Goal: Check status: Check status

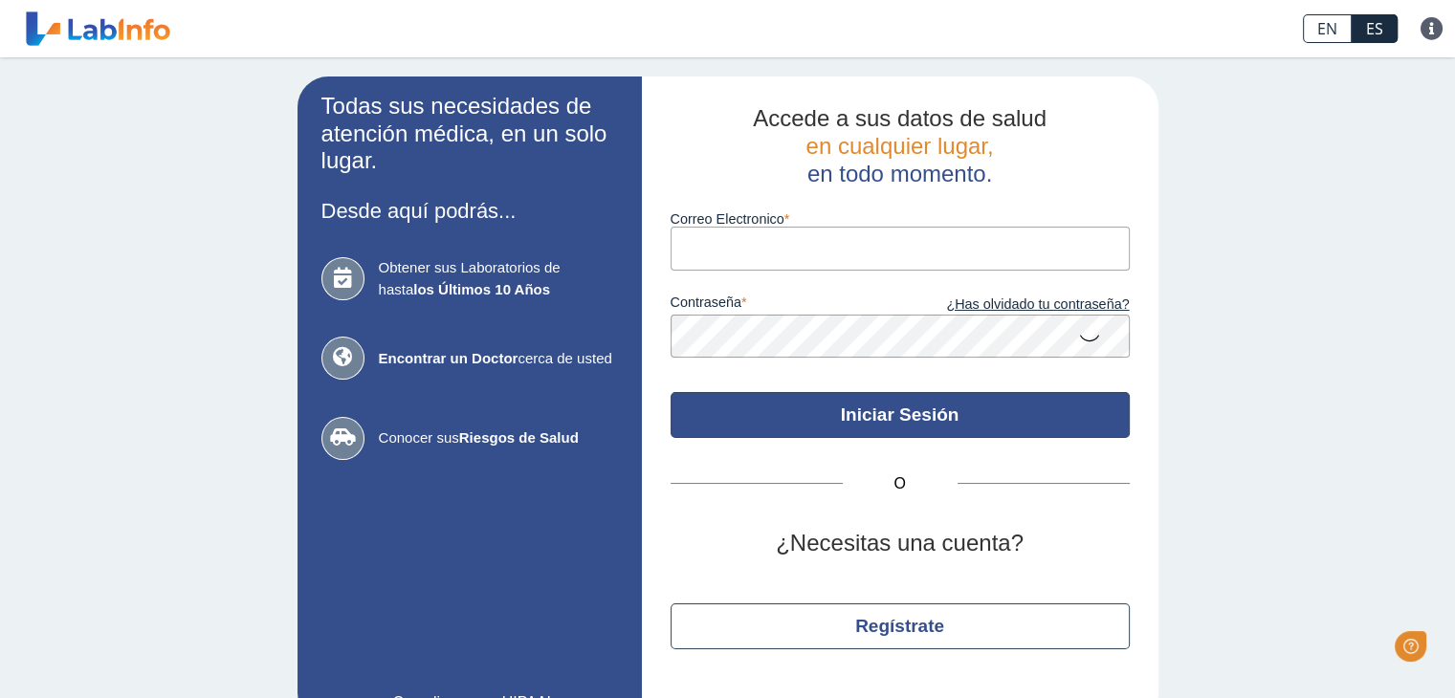
type input "jovanskavale@gmail.com"
click at [857, 416] on button "Iniciar Sesión" at bounding box center [900, 415] width 459 height 46
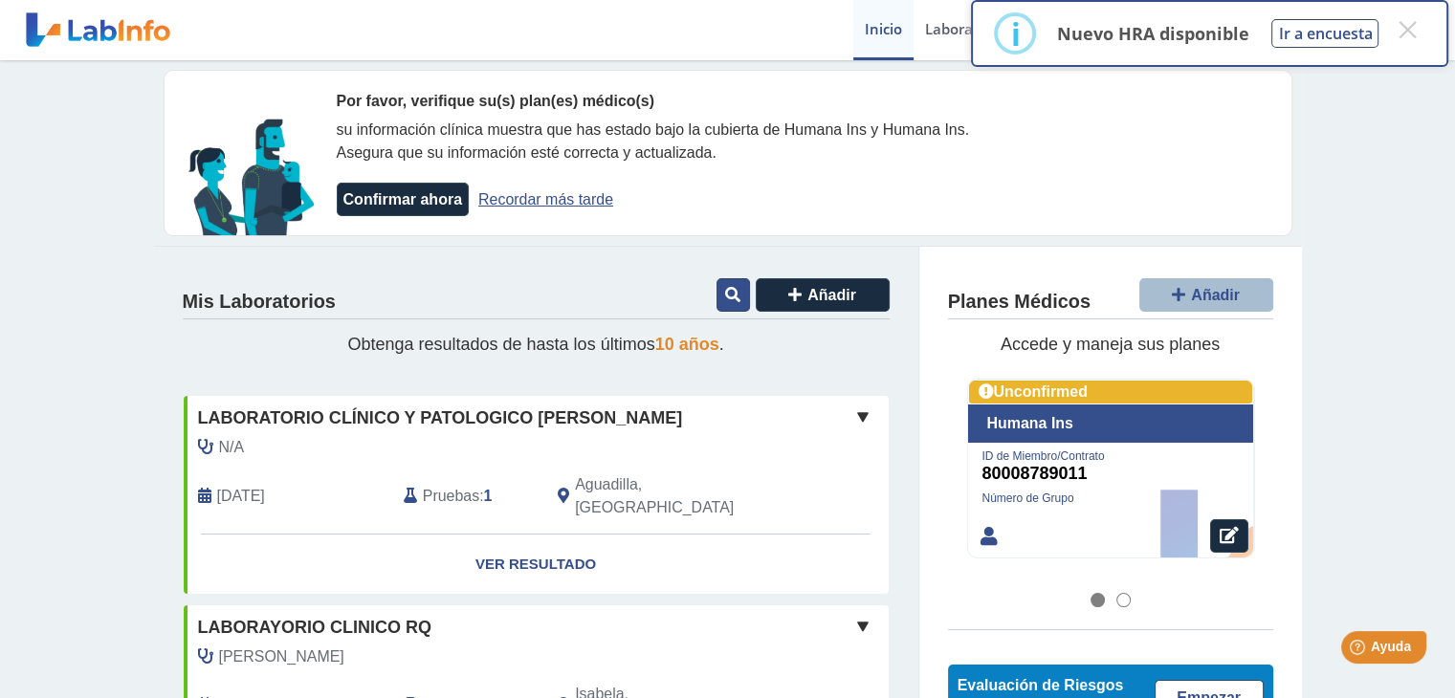
click at [725, 295] on icon at bounding box center [732, 294] width 15 height 15
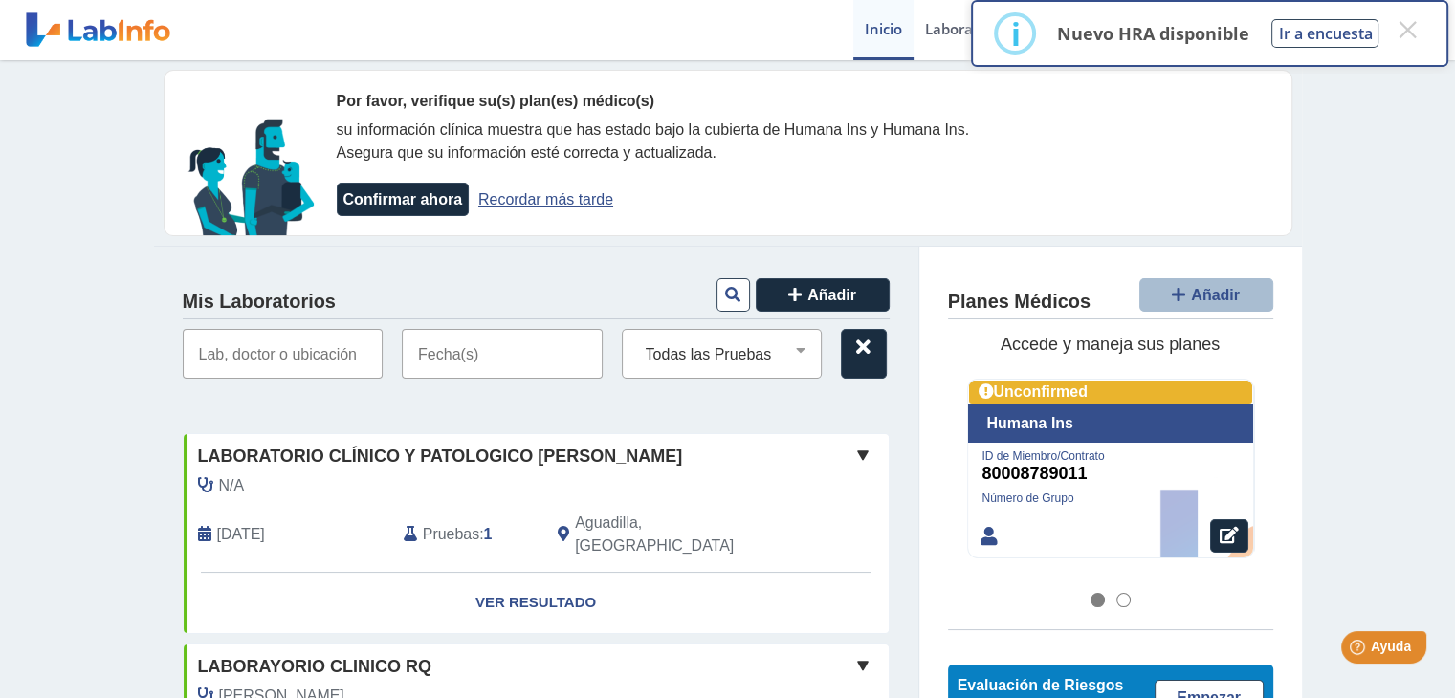
click at [469, 365] on input "text" at bounding box center [502, 354] width 201 height 50
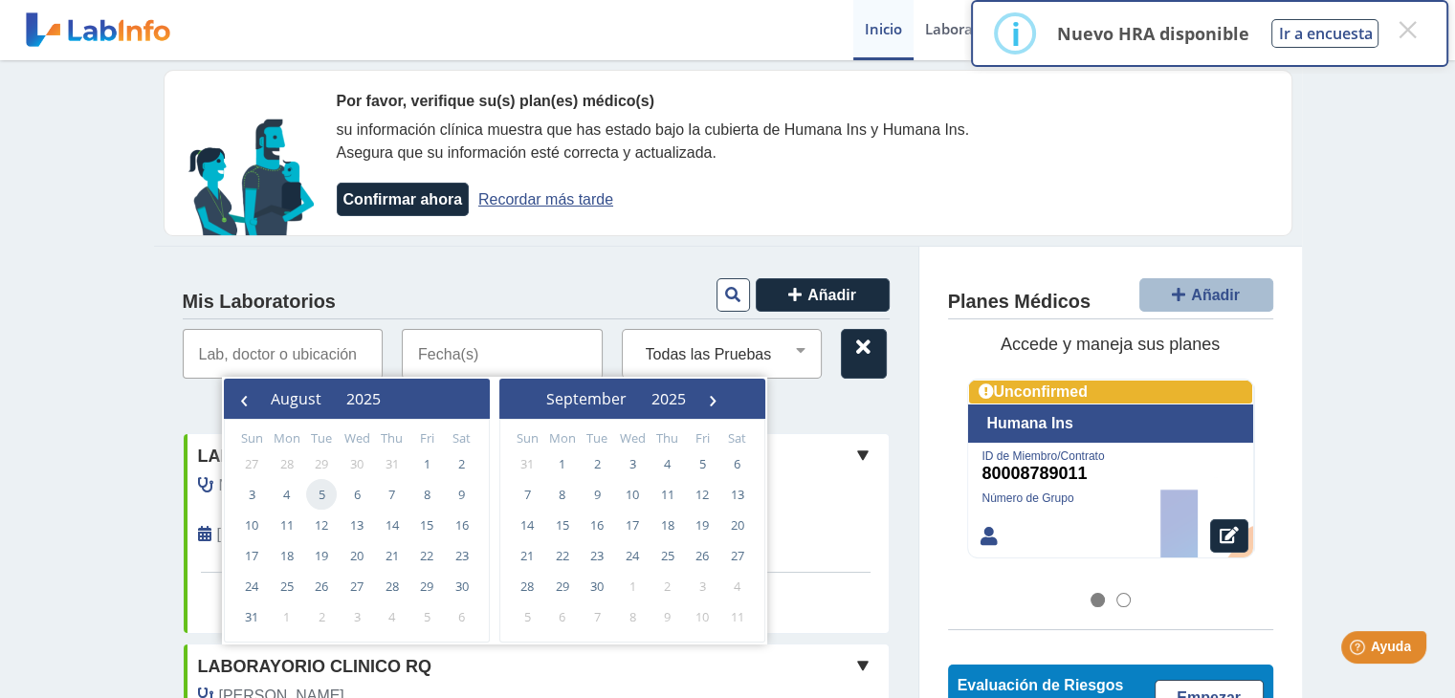
click at [319, 497] on span "5" at bounding box center [321, 494] width 31 height 31
type input "[DATE] - [DATE]"
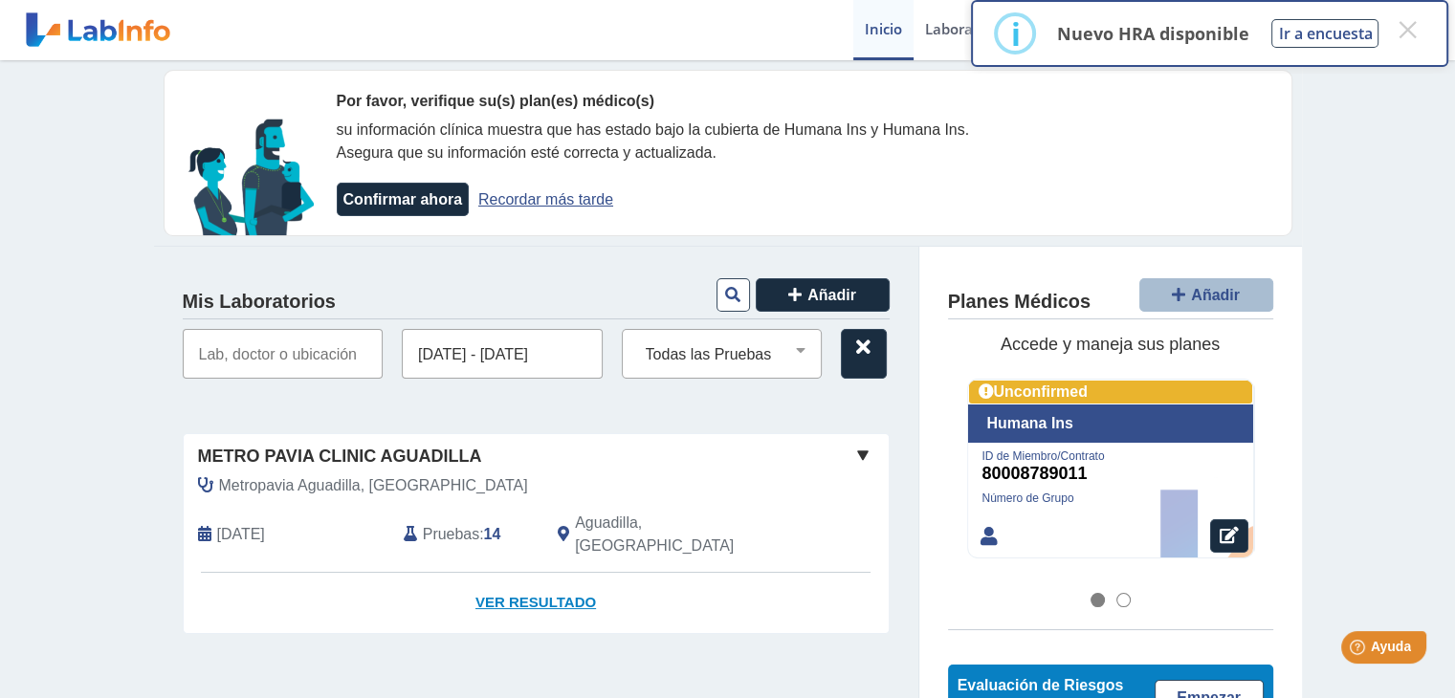
click at [566, 576] on link "Ver Resultado" at bounding box center [536, 603] width 705 height 60
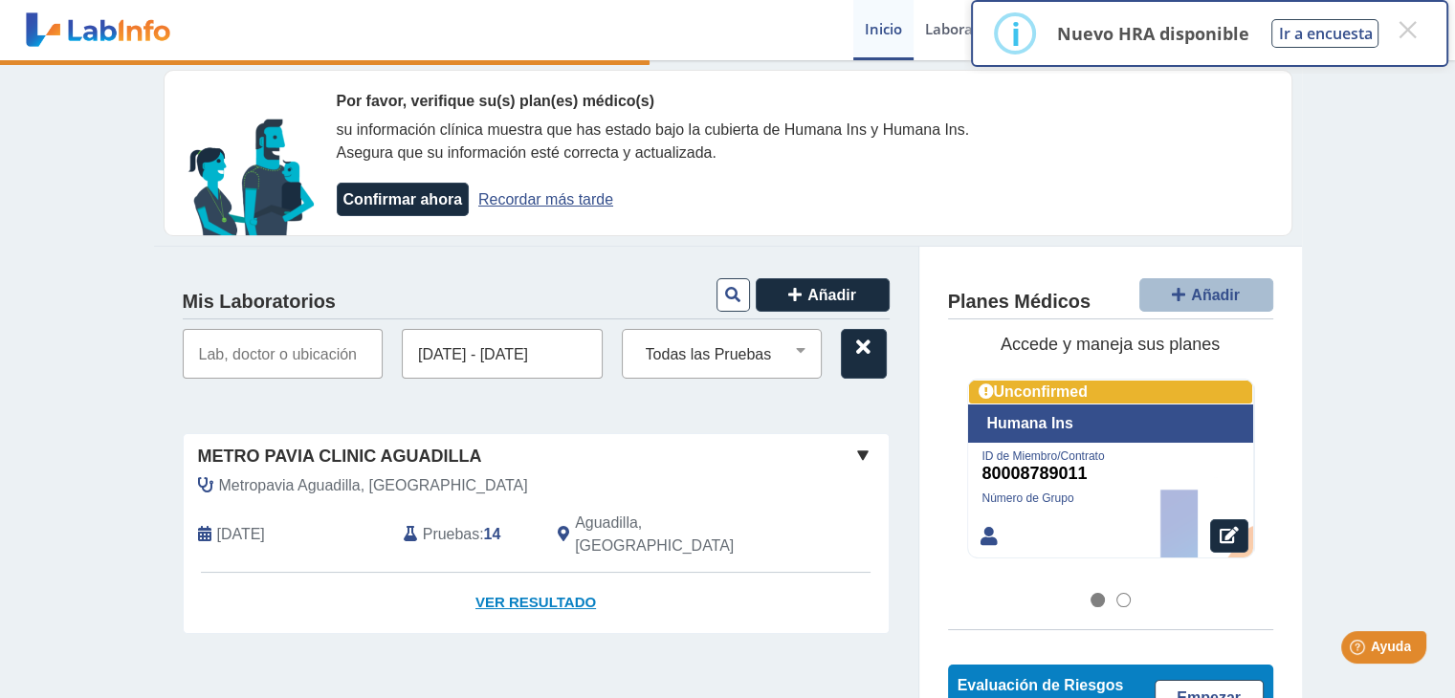
click at [566, 576] on link "Ver Resultado" at bounding box center [536, 603] width 705 height 60
click at [548, 576] on link "Ver Resultado" at bounding box center [536, 603] width 705 height 60
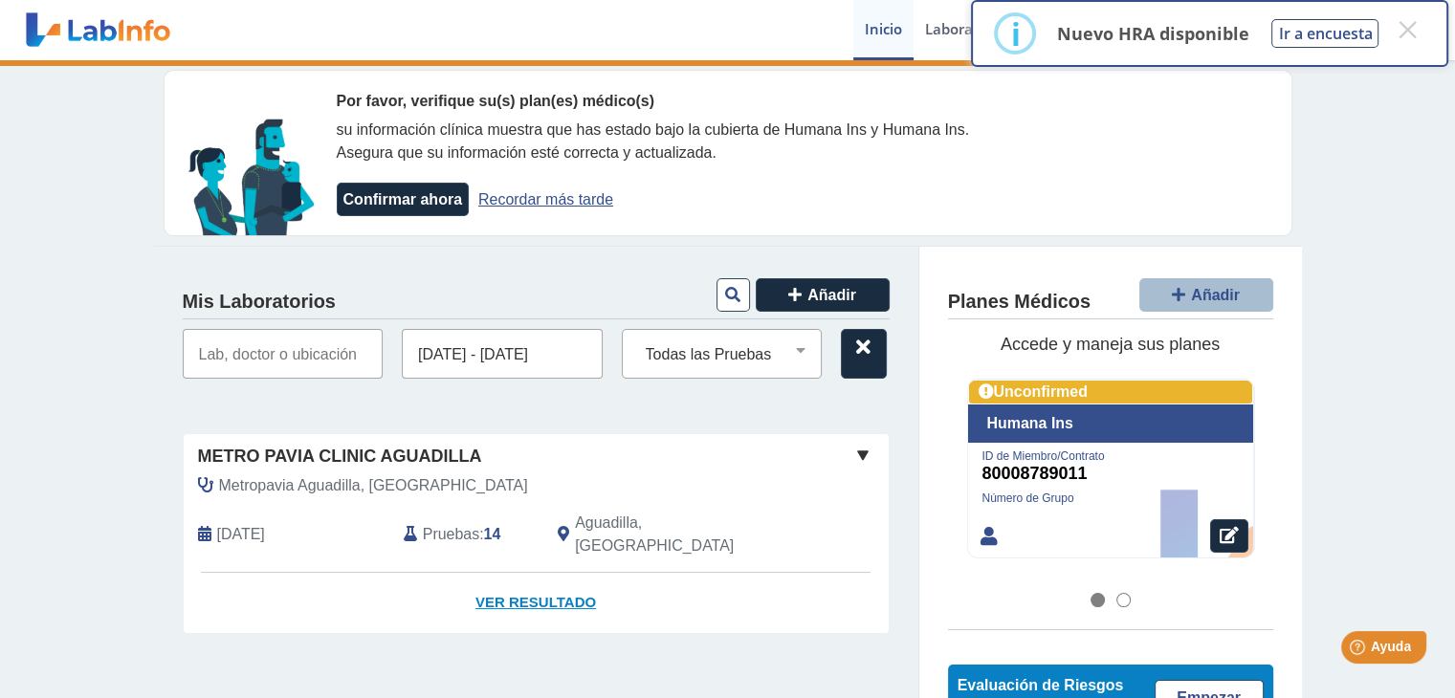
click at [548, 576] on link "Ver Resultado" at bounding box center [536, 603] width 705 height 60
click at [489, 573] on link "Ver Resultado" at bounding box center [536, 603] width 705 height 60
click at [484, 526] on b "14" at bounding box center [492, 534] width 17 height 16
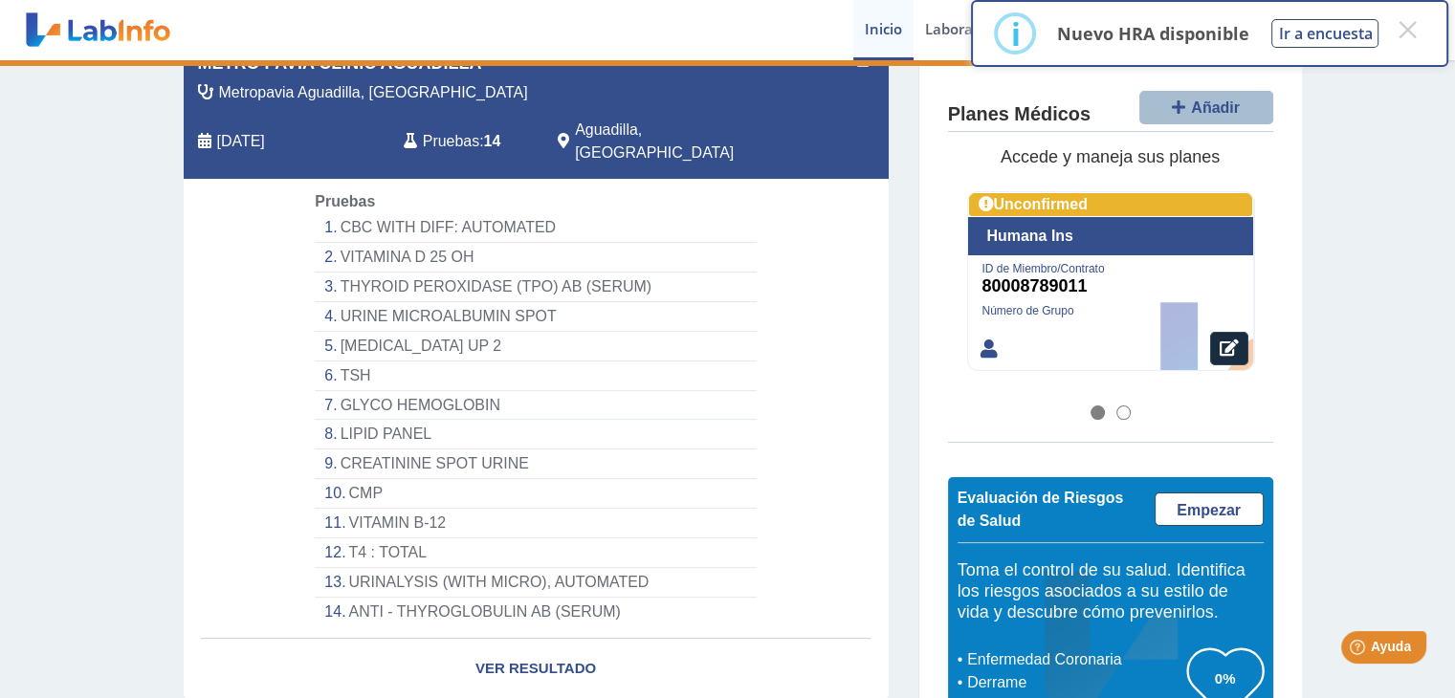
scroll to position [436, 0]
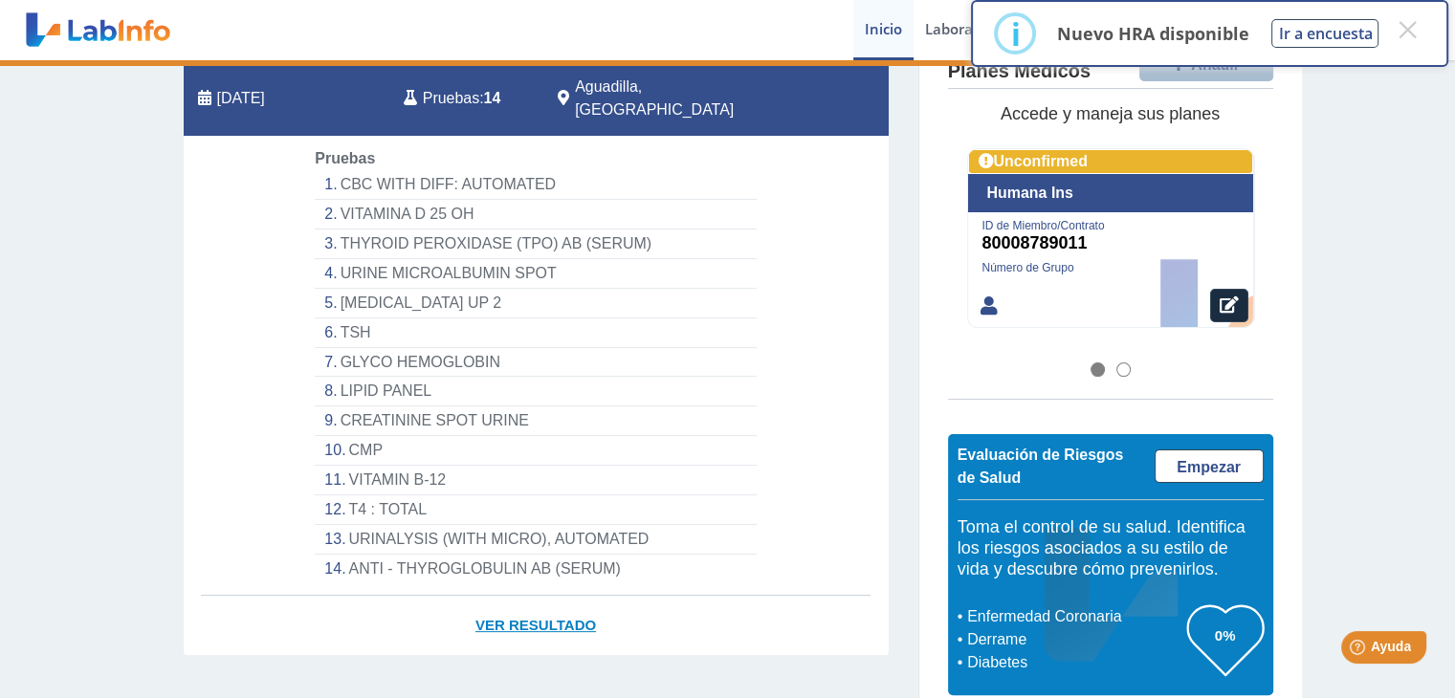
click at [540, 606] on link "Ver Resultado" at bounding box center [536, 626] width 705 height 60
click at [446, 87] on span "Pruebas" at bounding box center [451, 98] width 56 height 23
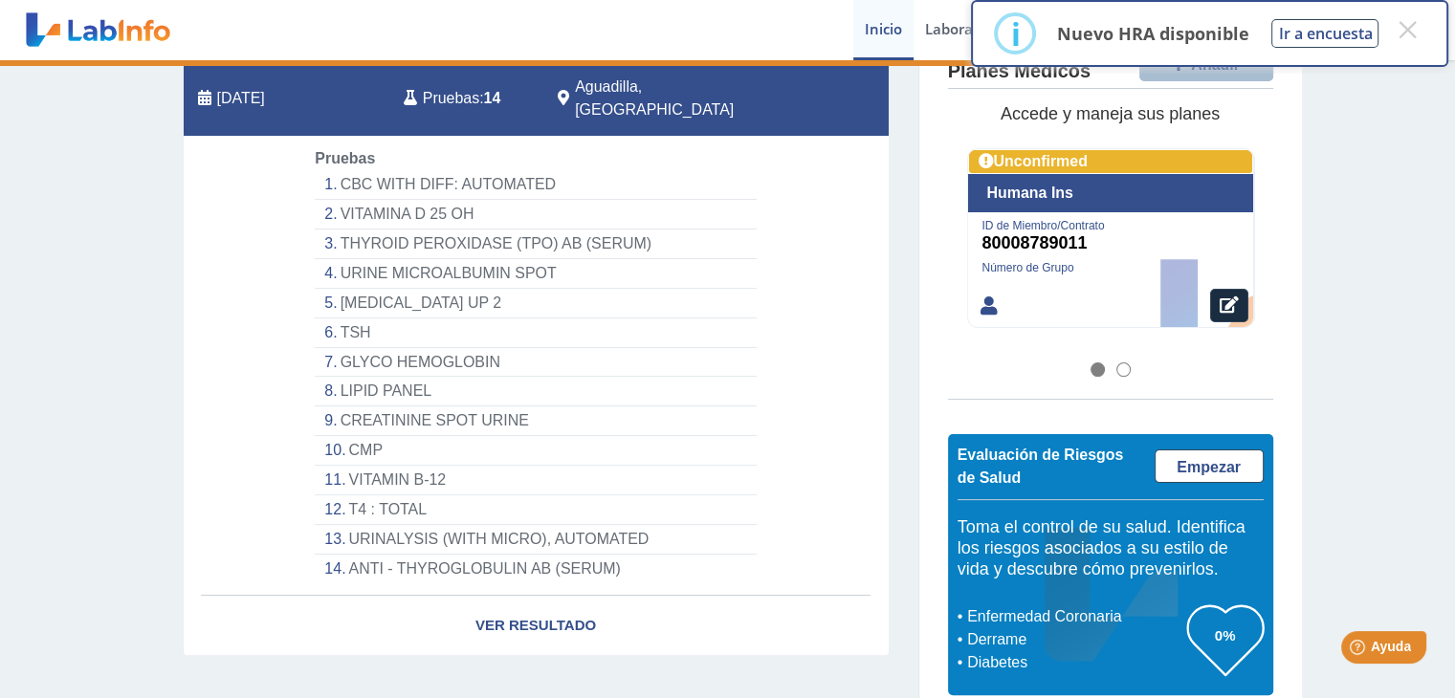
click at [446, 87] on span "Pruebas" at bounding box center [451, 98] width 56 height 23
click at [524, 602] on link "Ver Resultado" at bounding box center [536, 626] width 705 height 60
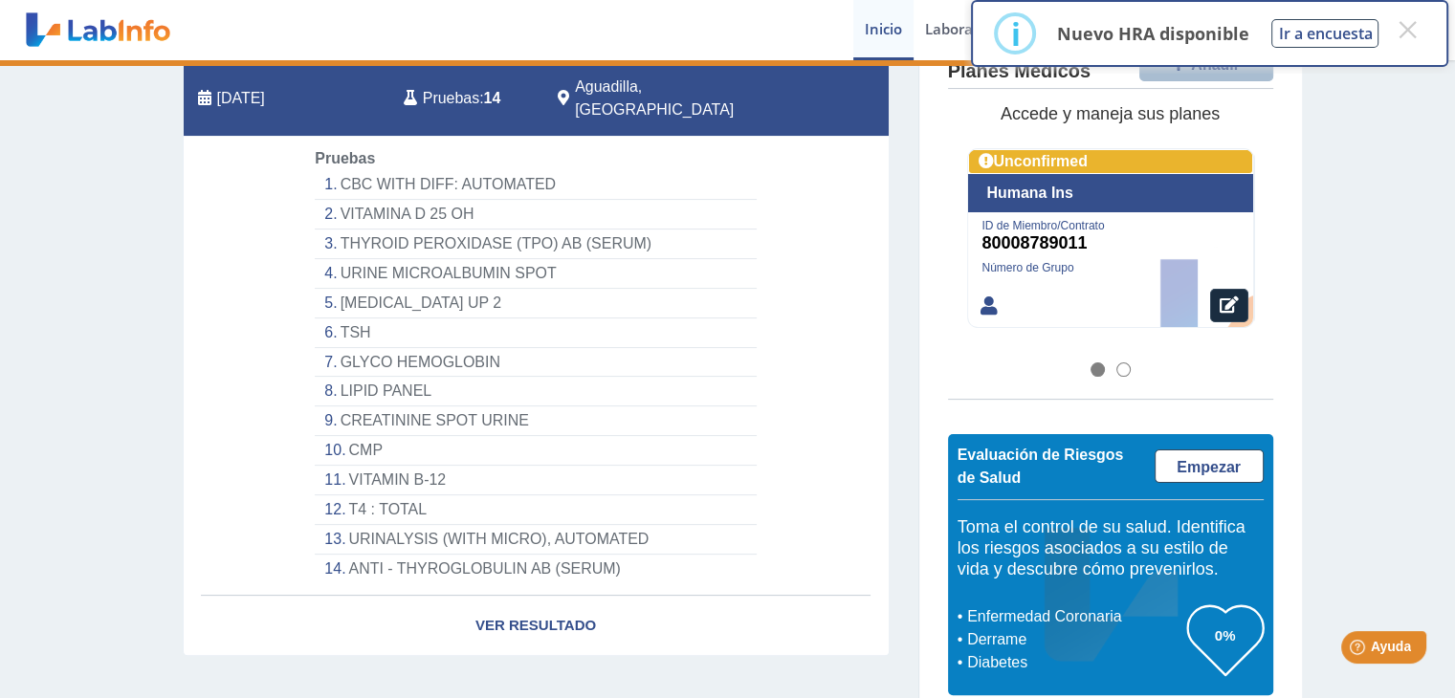
click at [463, 87] on span "Pruebas" at bounding box center [451, 98] width 56 height 23
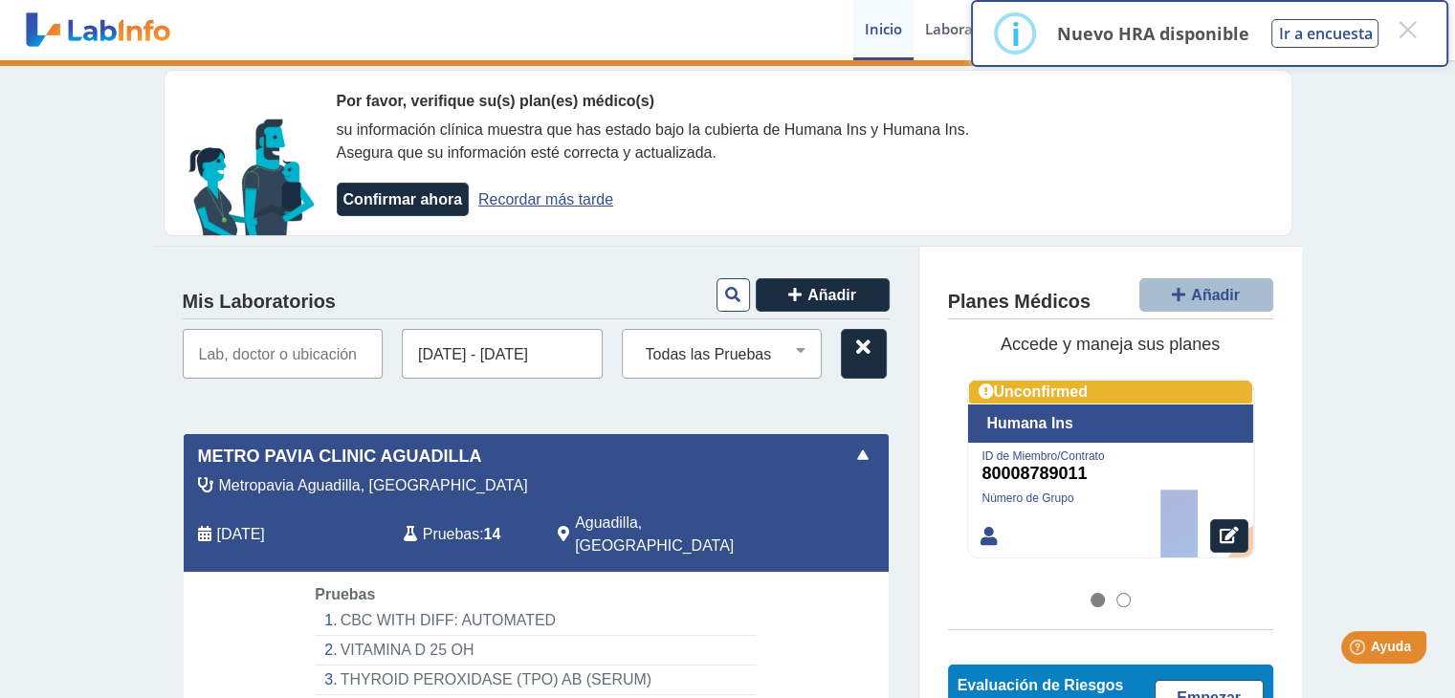
click at [638, 518] on span "Aguadilla, [GEOGRAPHIC_DATA]" at bounding box center [680, 535] width 211 height 46
click at [857, 449] on span at bounding box center [863, 455] width 23 height 23
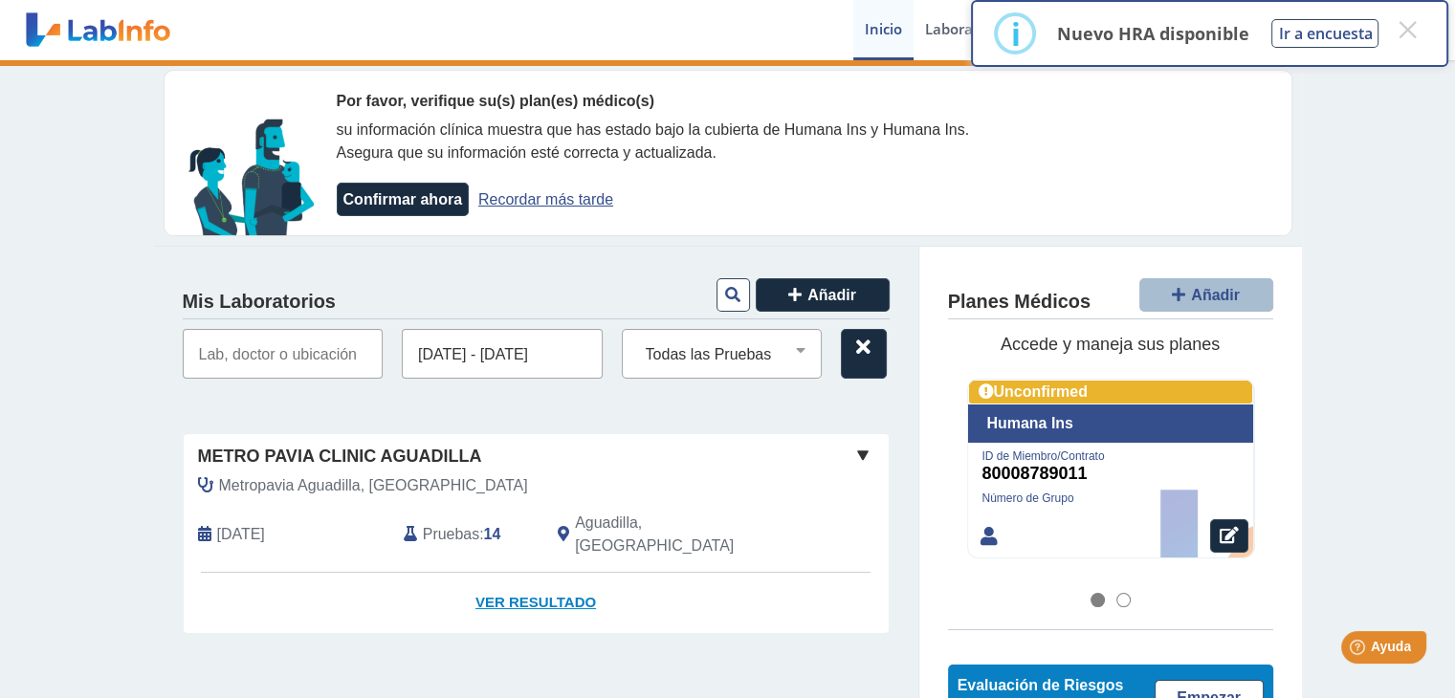
click at [490, 581] on link "Ver Resultado" at bounding box center [536, 603] width 705 height 60
click at [225, 479] on span "Metropavia Aguadilla, [GEOGRAPHIC_DATA]" at bounding box center [373, 486] width 309 height 23
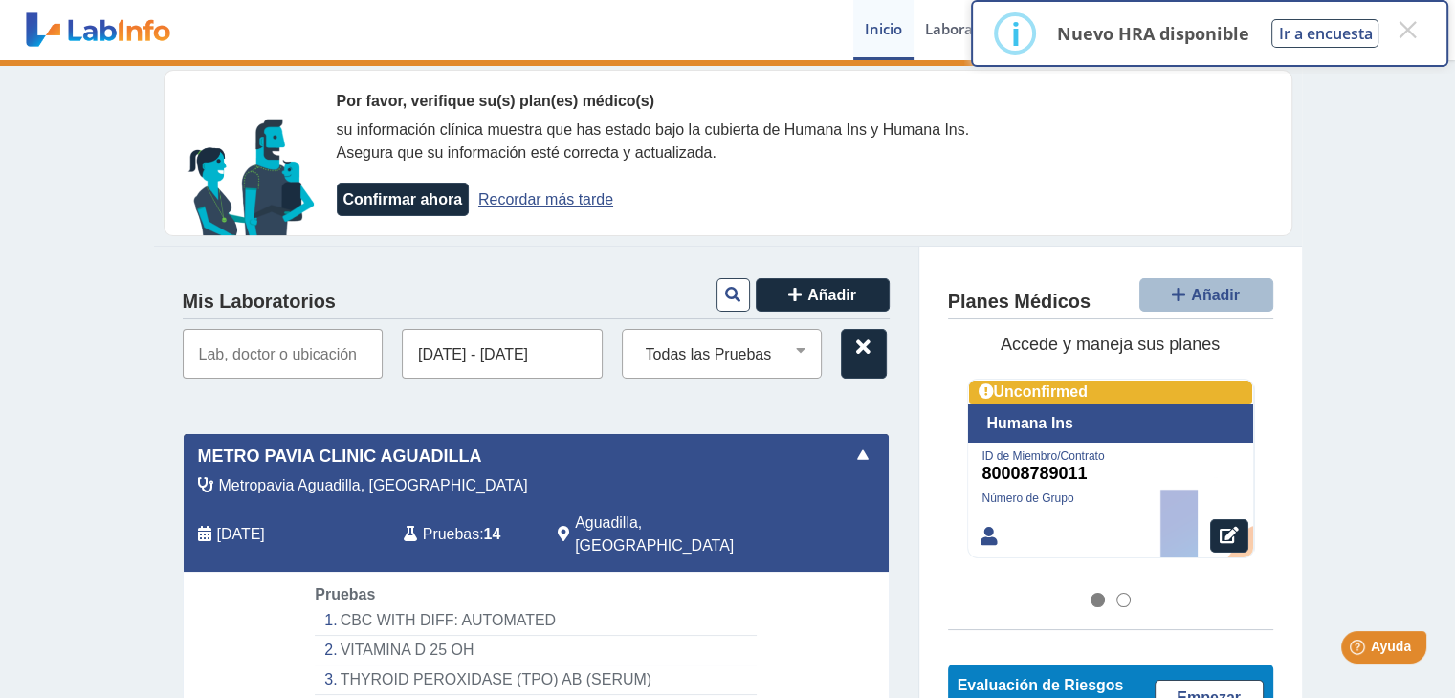
click at [225, 479] on span "Metropavia Aguadilla, [GEOGRAPHIC_DATA]" at bounding box center [373, 486] width 309 height 23
click at [435, 607] on li "CBC WITH DIFF: AUTOMATED" at bounding box center [535, 622] width 441 height 30
click at [1347, 24] on button "Ir a encuesta" at bounding box center [1325, 33] width 107 height 29
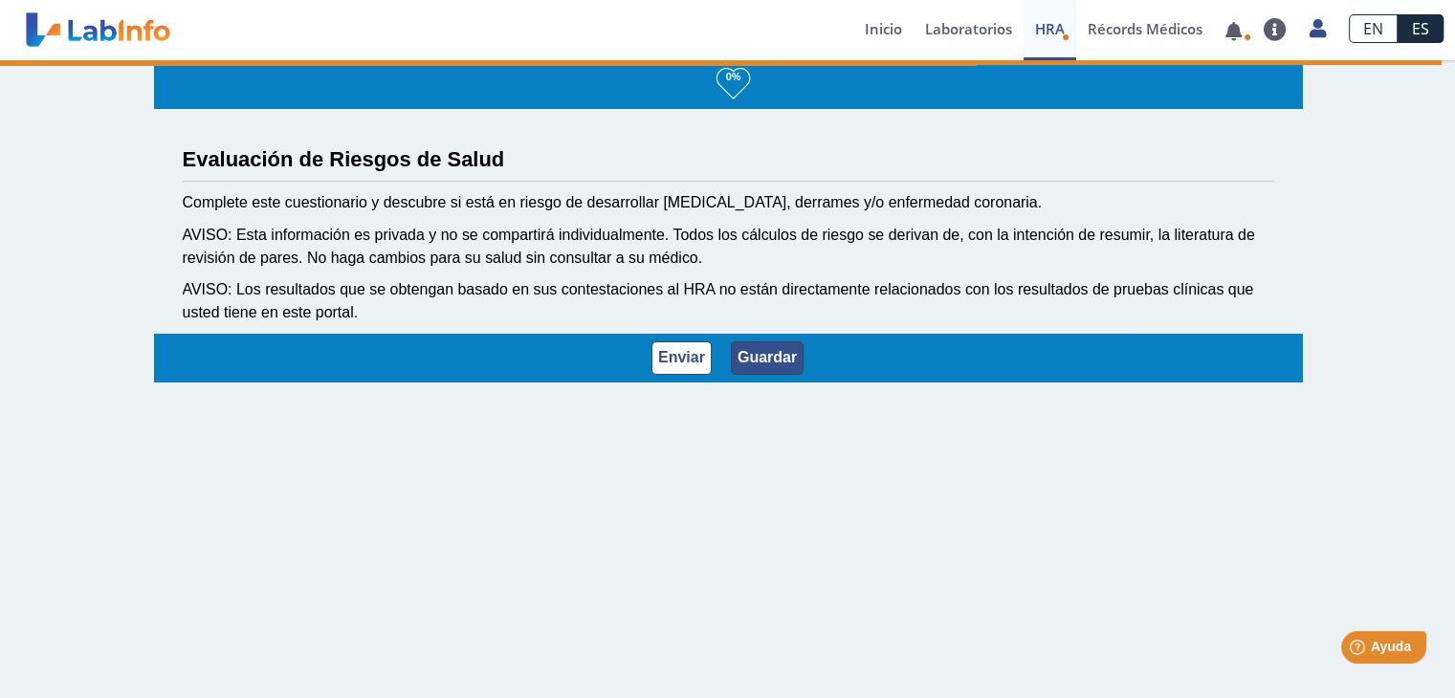
click at [758, 361] on button "Guardar" at bounding box center [767, 358] width 73 height 33
click at [750, 359] on button "Guardar" at bounding box center [767, 358] width 73 height 33
click at [656, 357] on button "Enviar" at bounding box center [682, 358] width 60 height 33
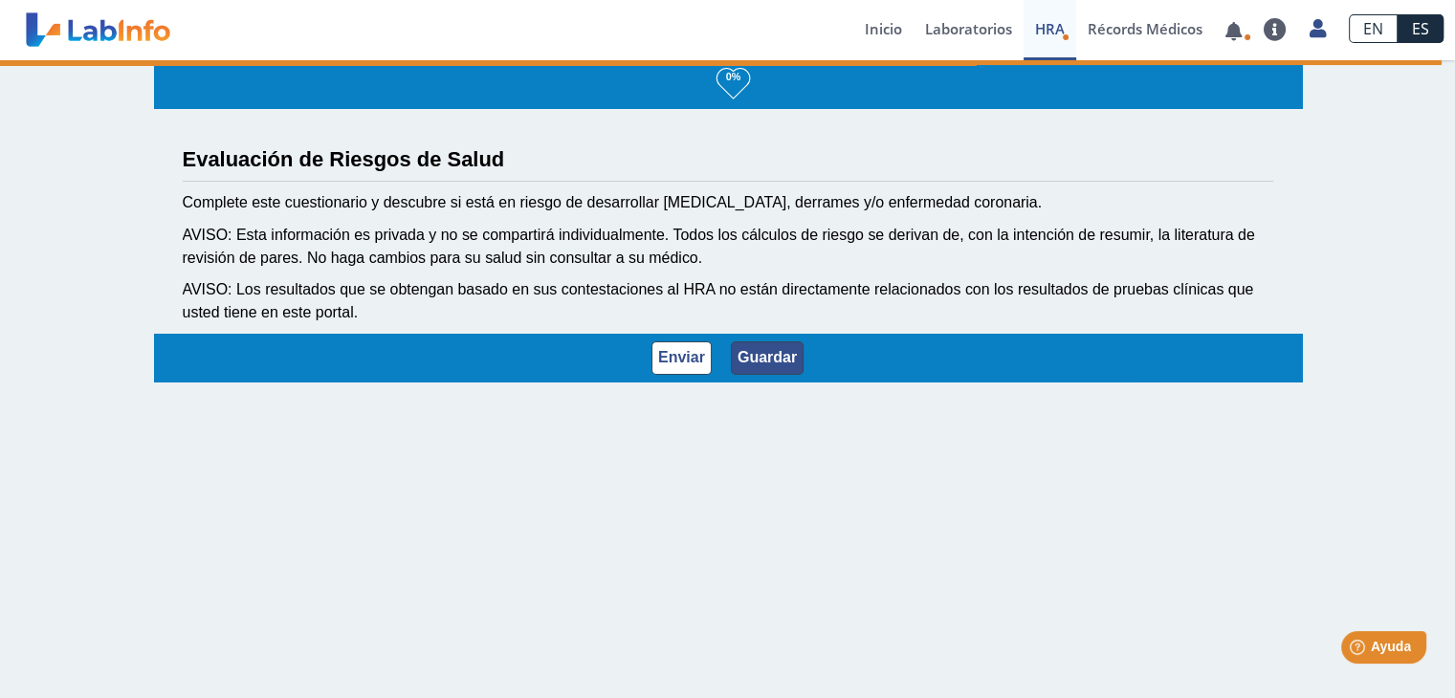
click at [768, 363] on button "Guardar" at bounding box center [767, 358] width 73 height 33
click at [765, 361] on button "Guardar" at bounding box center [767, 358] width 73 height 33
click at [662, 365] on button "Enviar" at bounding box center [682, 358] width 60 height 33
click at [746, 353] on button "Guardar" at bounding box center [767, 358] width 73 height 33
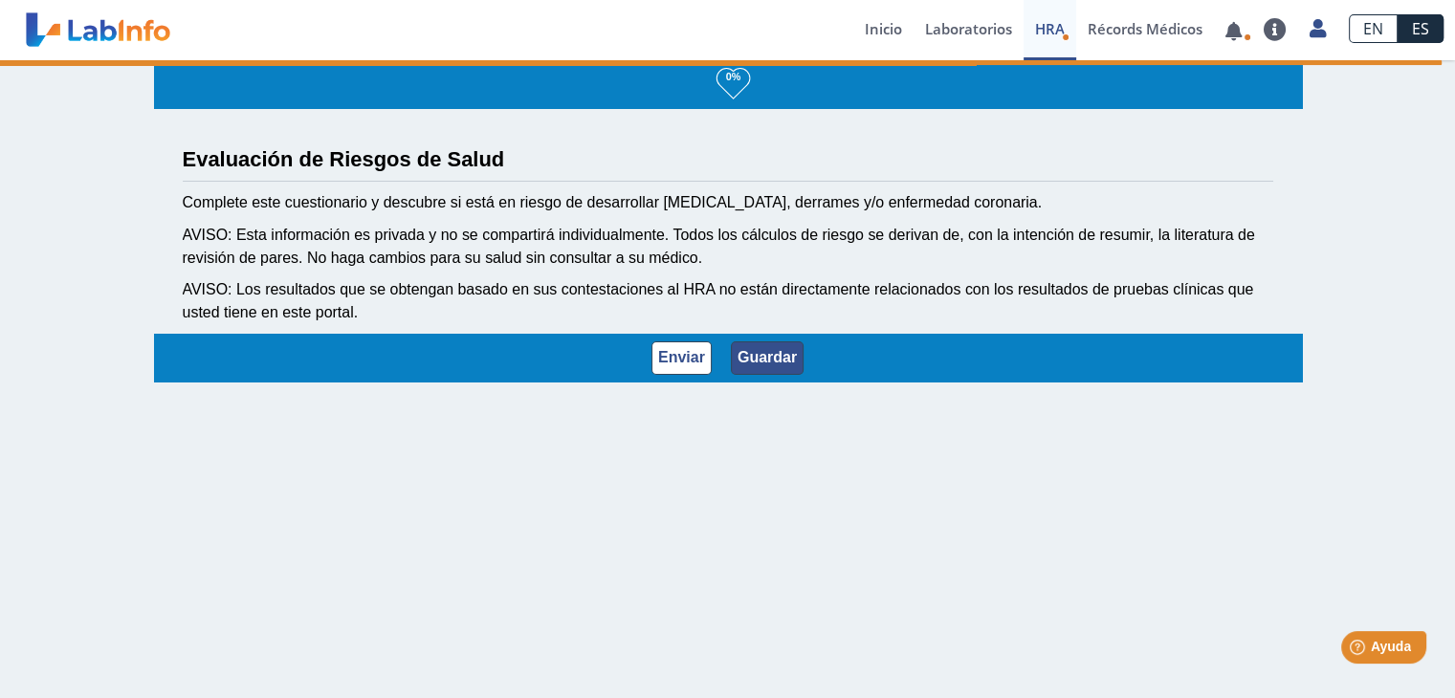
click at [746, 353] on button "Guardar" at bounding box center [767, 358] width 73 height 33
click at [753, 353] on button "Guardar" at bounding box center [767, 358] width 73 height 33
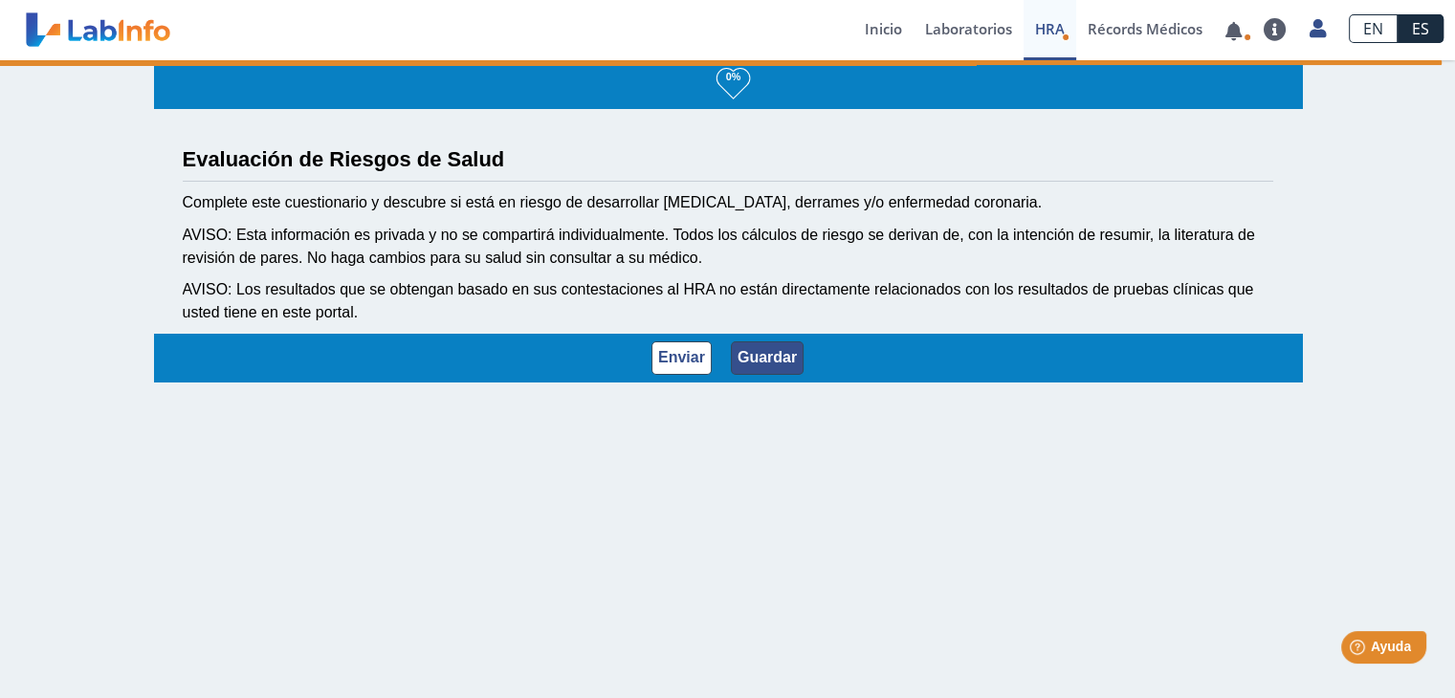
click at [753, 353] on button "Guardar" at bounding box center [767, 358] width 73 height 33
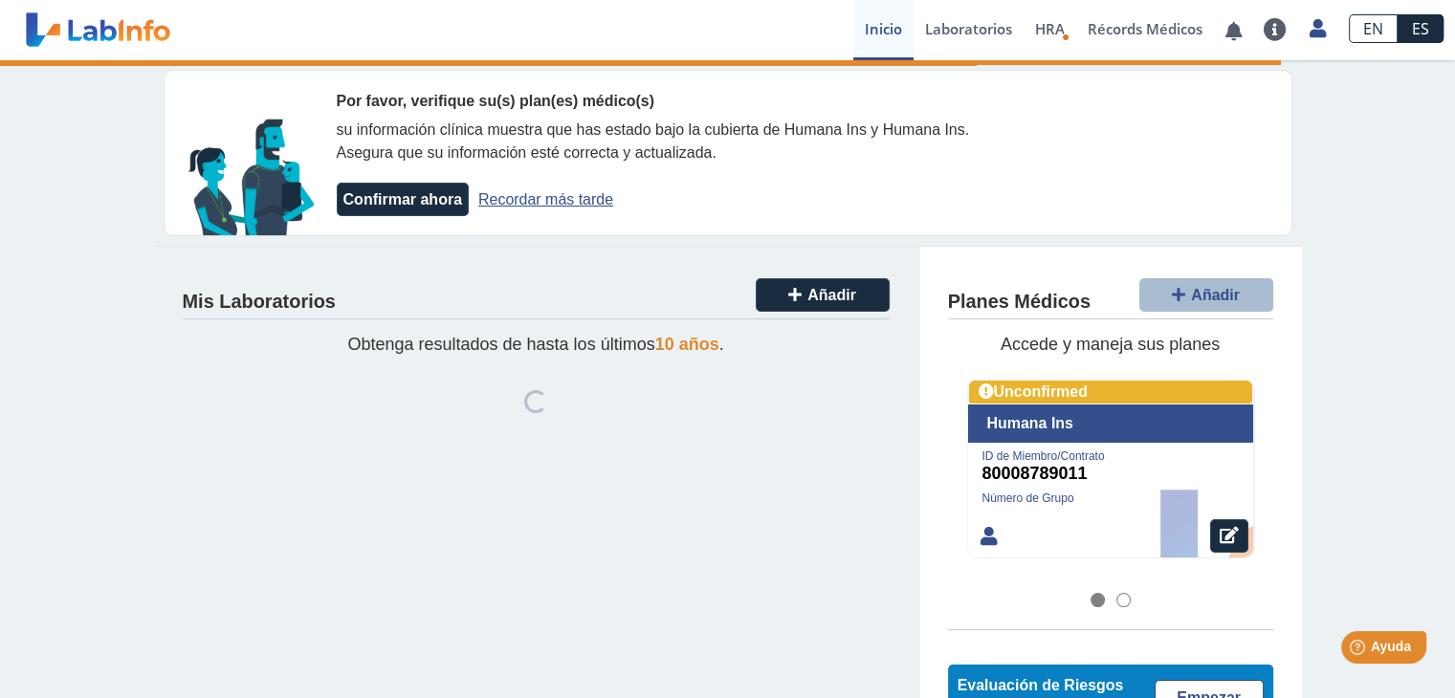
click at [519, 196] on link "Recordar más tarde" at bounding box center [545, 199] width 135 height 16
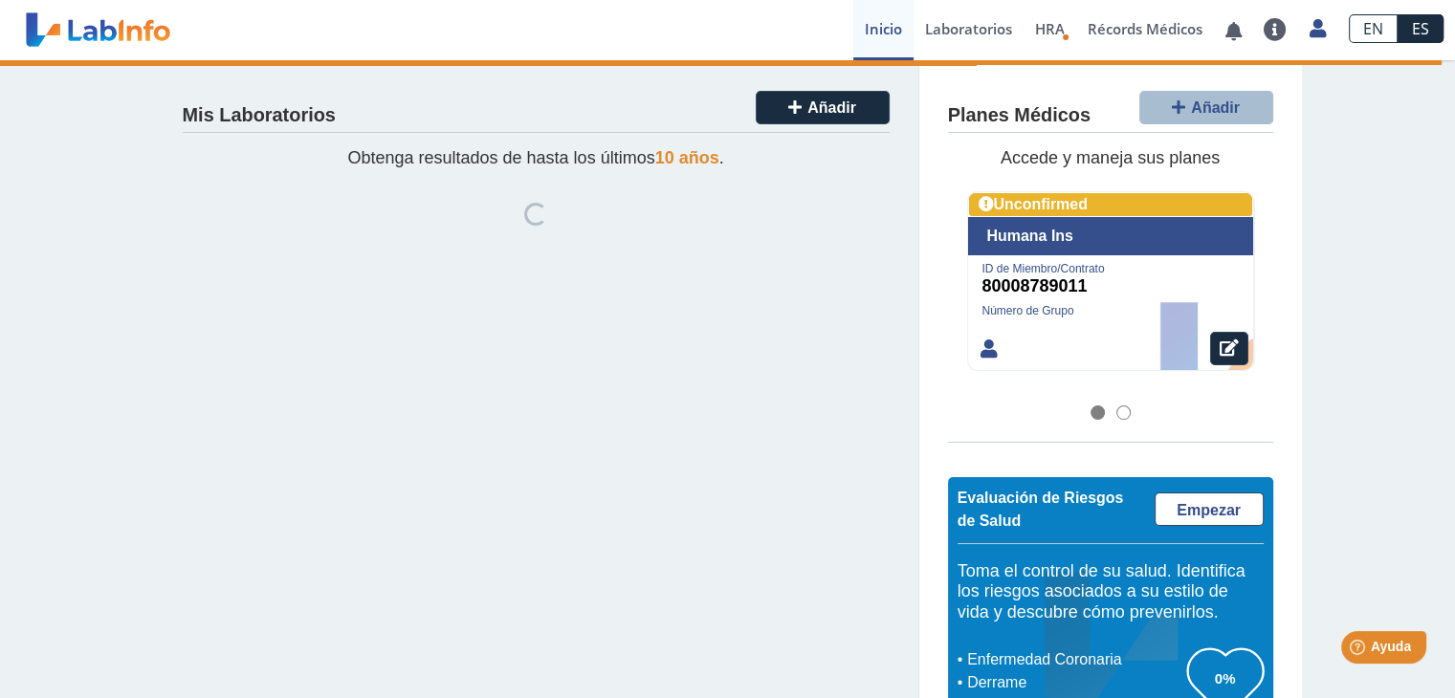
click at [455, 295] on button "SUBIR" at bounding box center [536, 280] width 707 height 31
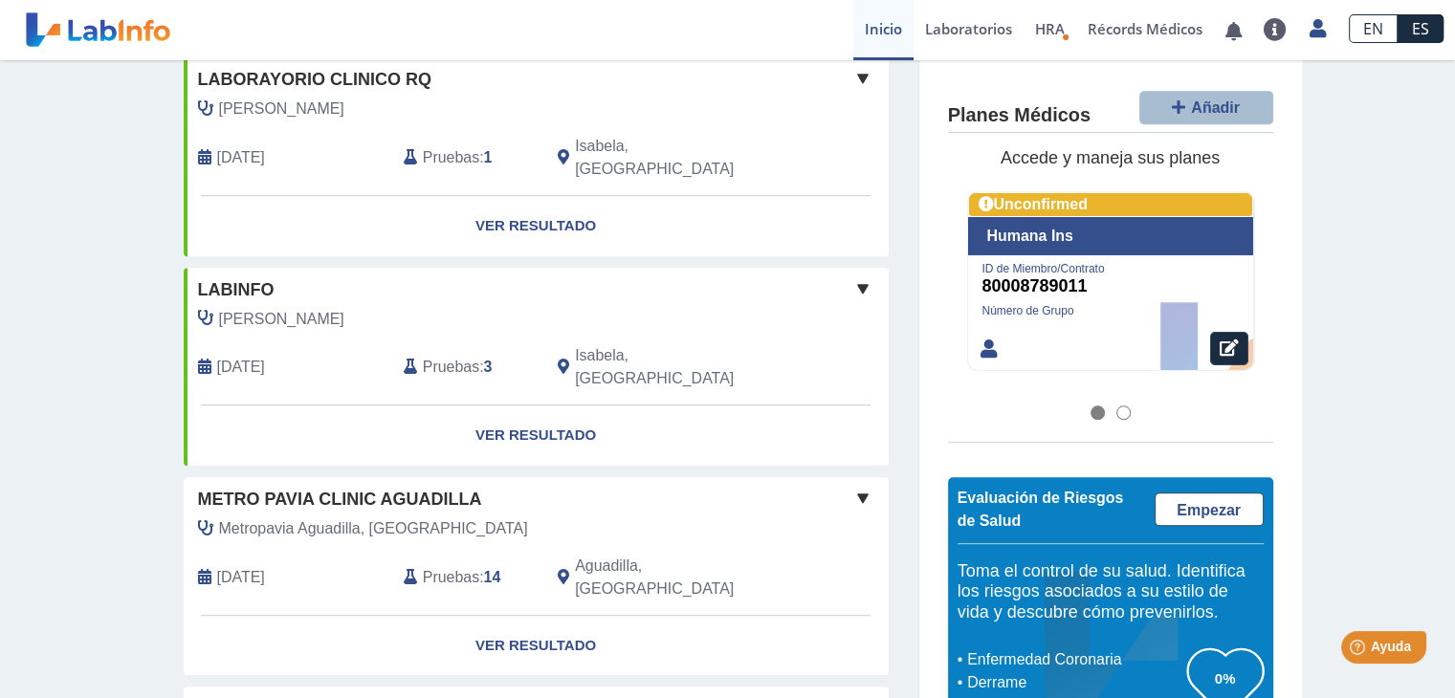
scroll to position [1484, 0]
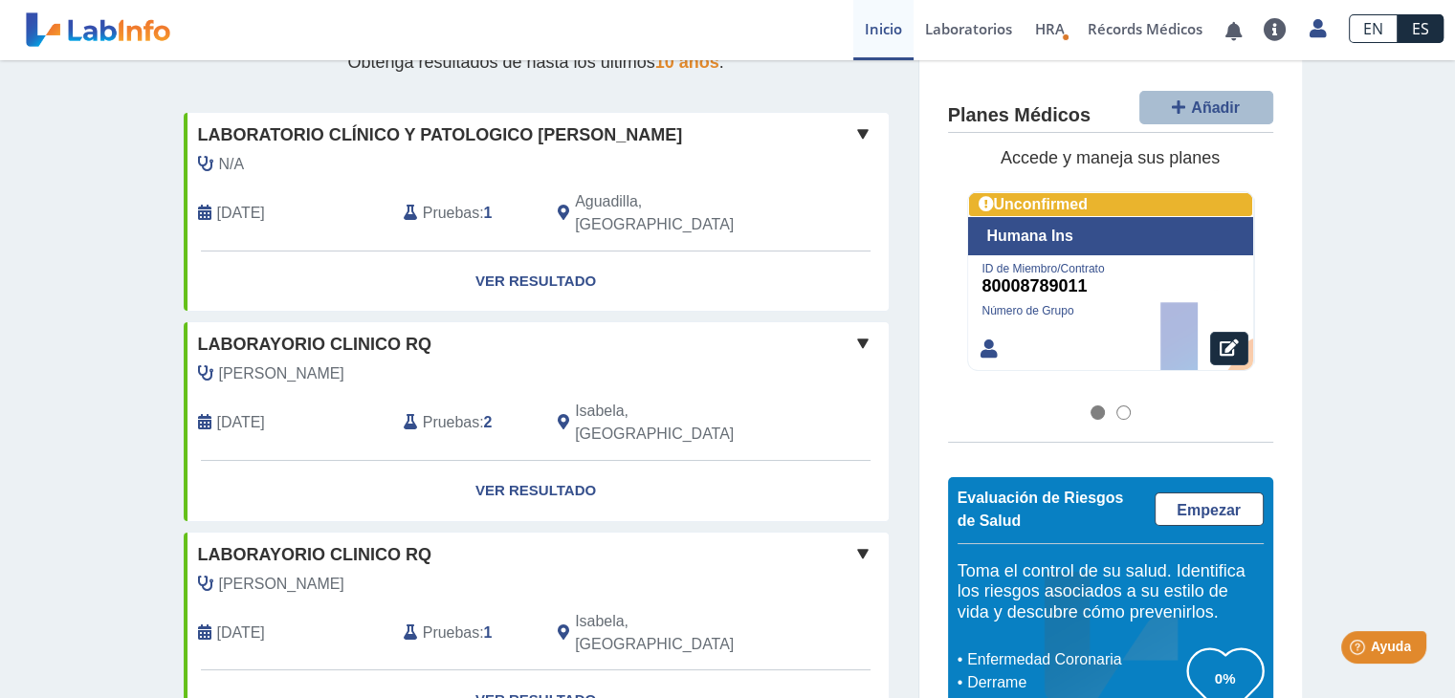
scroll to position [0, 0]
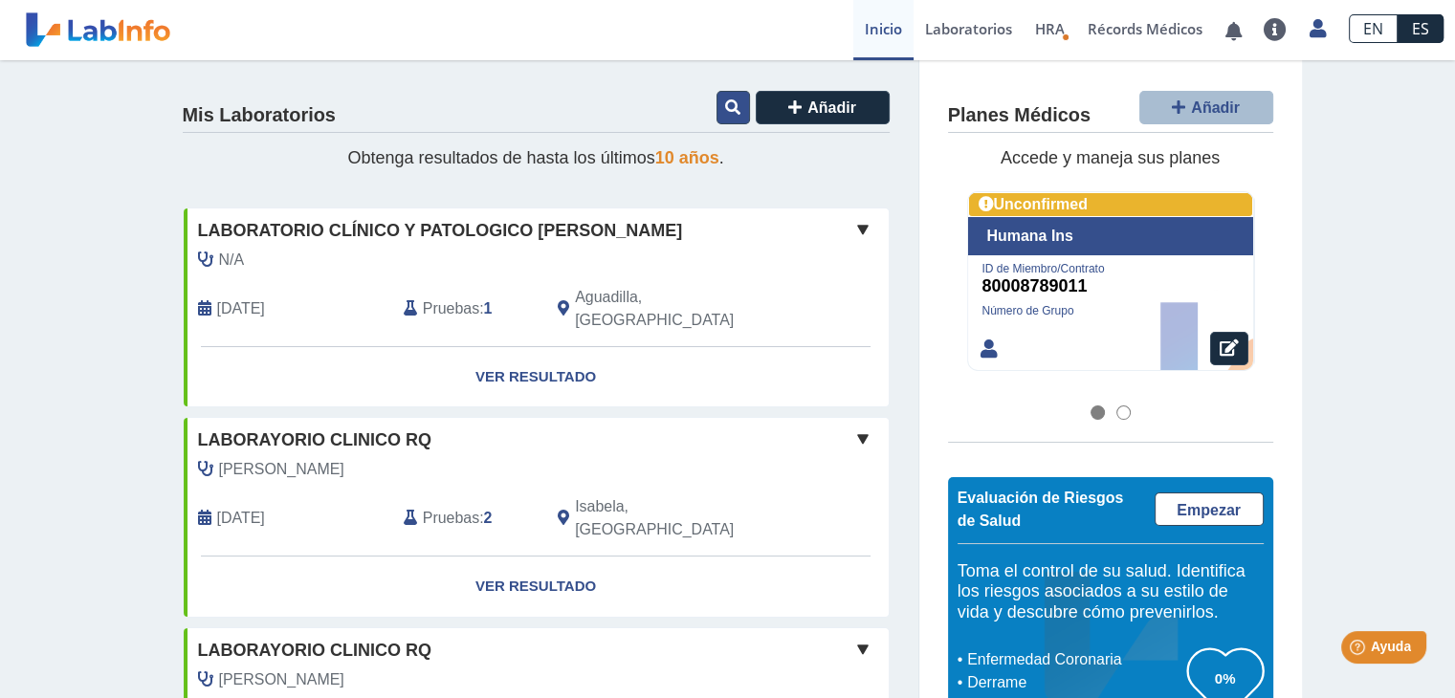
click at [730, 110] on icon at bounding box center [732, 107] width 15 height 15
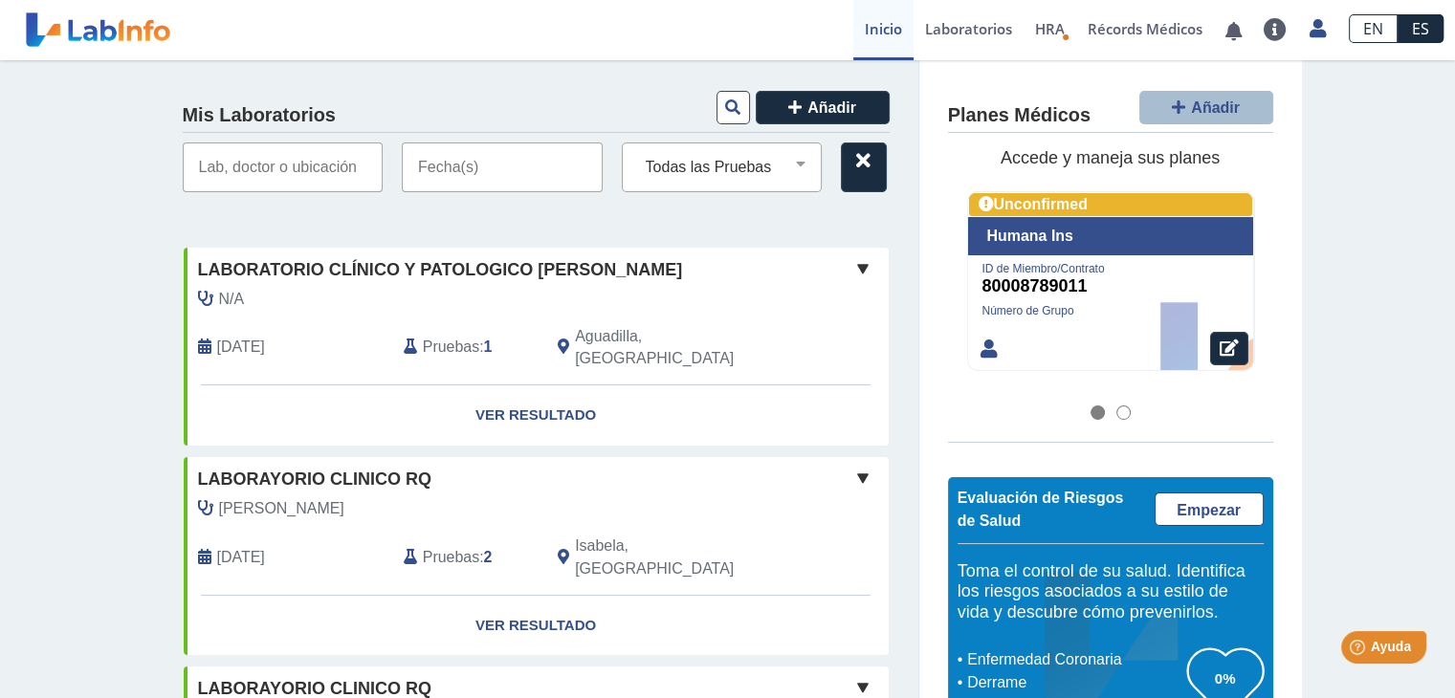
click at [475, 174] on input "text" at bounding box center [502, 168] width 201 height 50
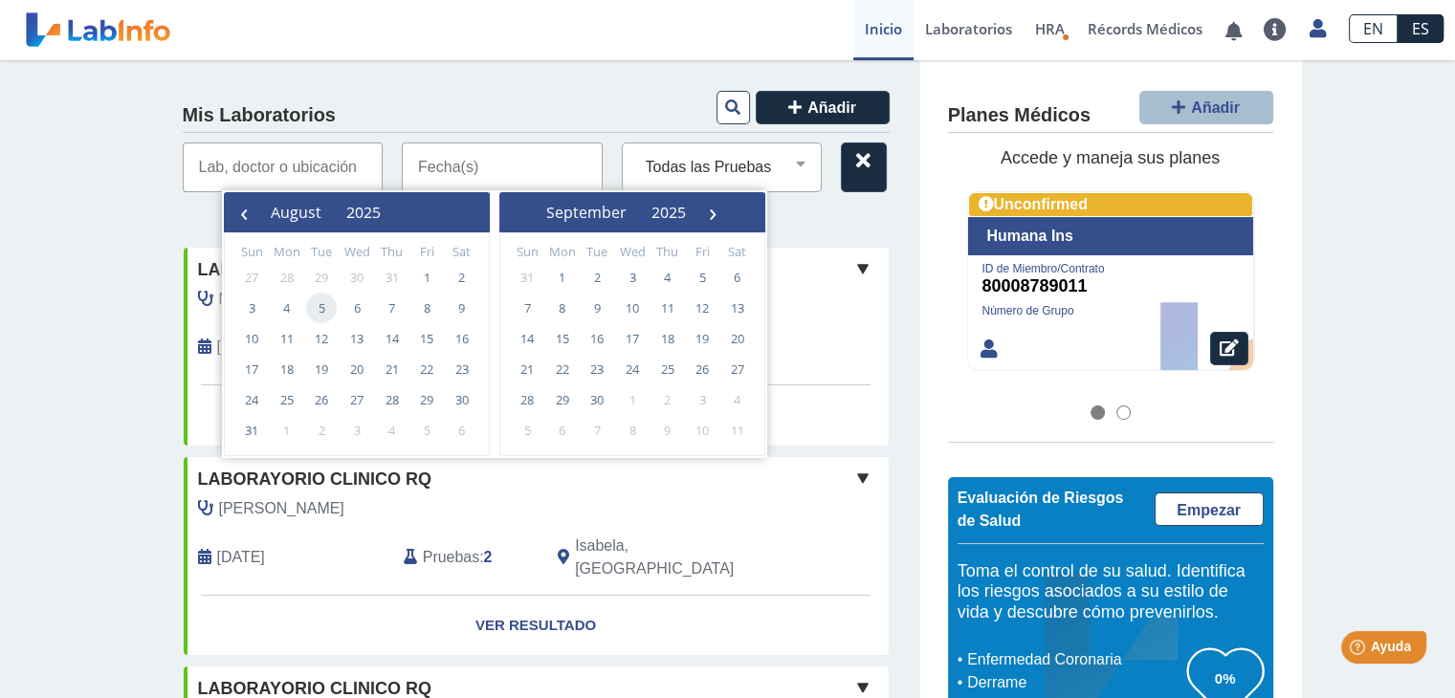
click at [325, 305] on span "5" at bounding box center [321, 308] width 31 height 31
click at [321, 312] on span "5" at bounding box center [321, 308] width 31 height 31
type input "[DATE] - [DATE]"
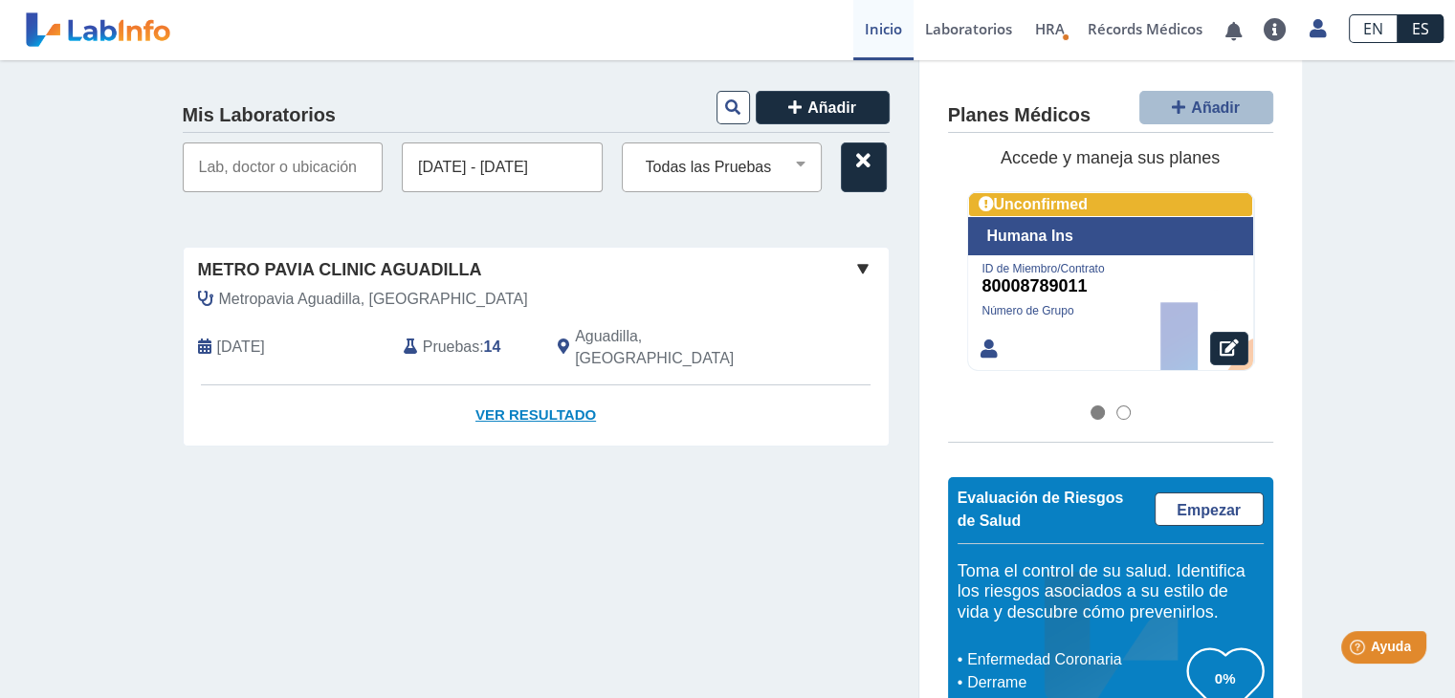
click at [487, 391] on link "Ver Resultado" at bounding box center [536, 416] width 705 height 60
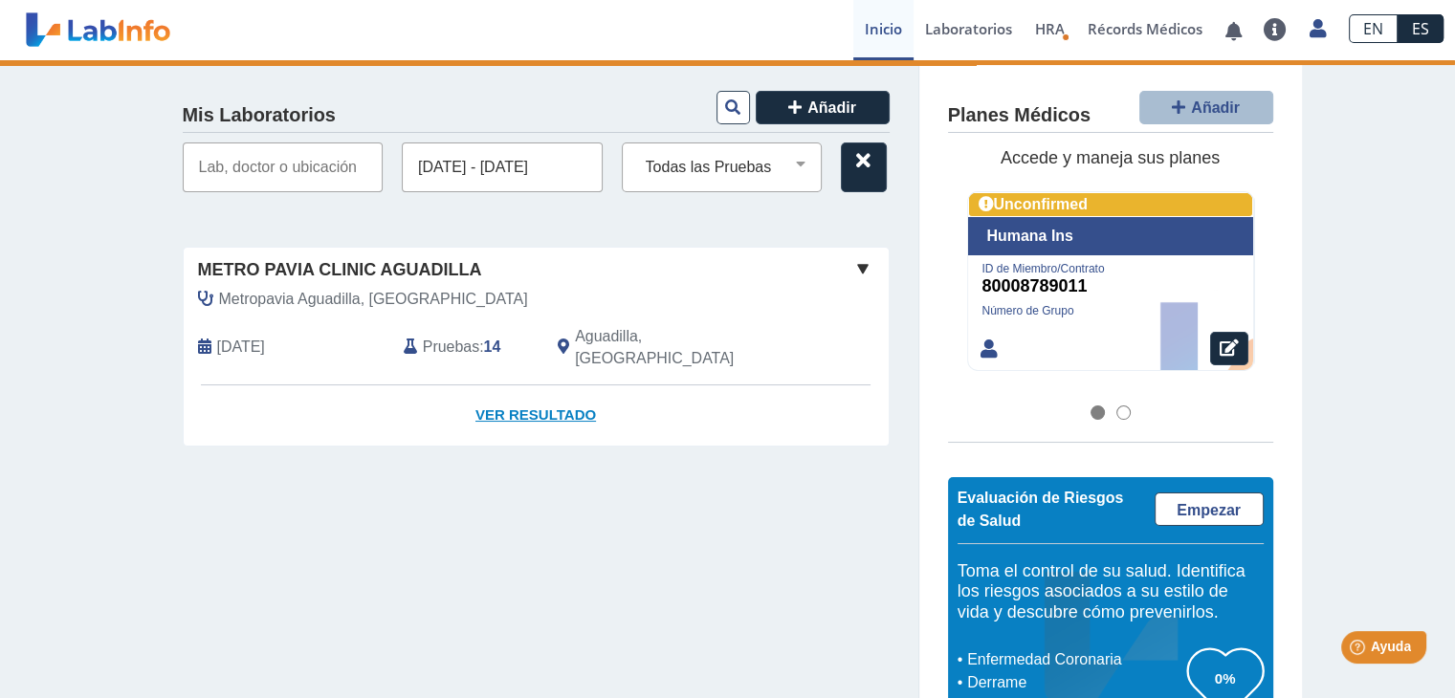
click at [564, 395] on link "Ver Resultado" at bounding box center [536, 416] width 705 height 60
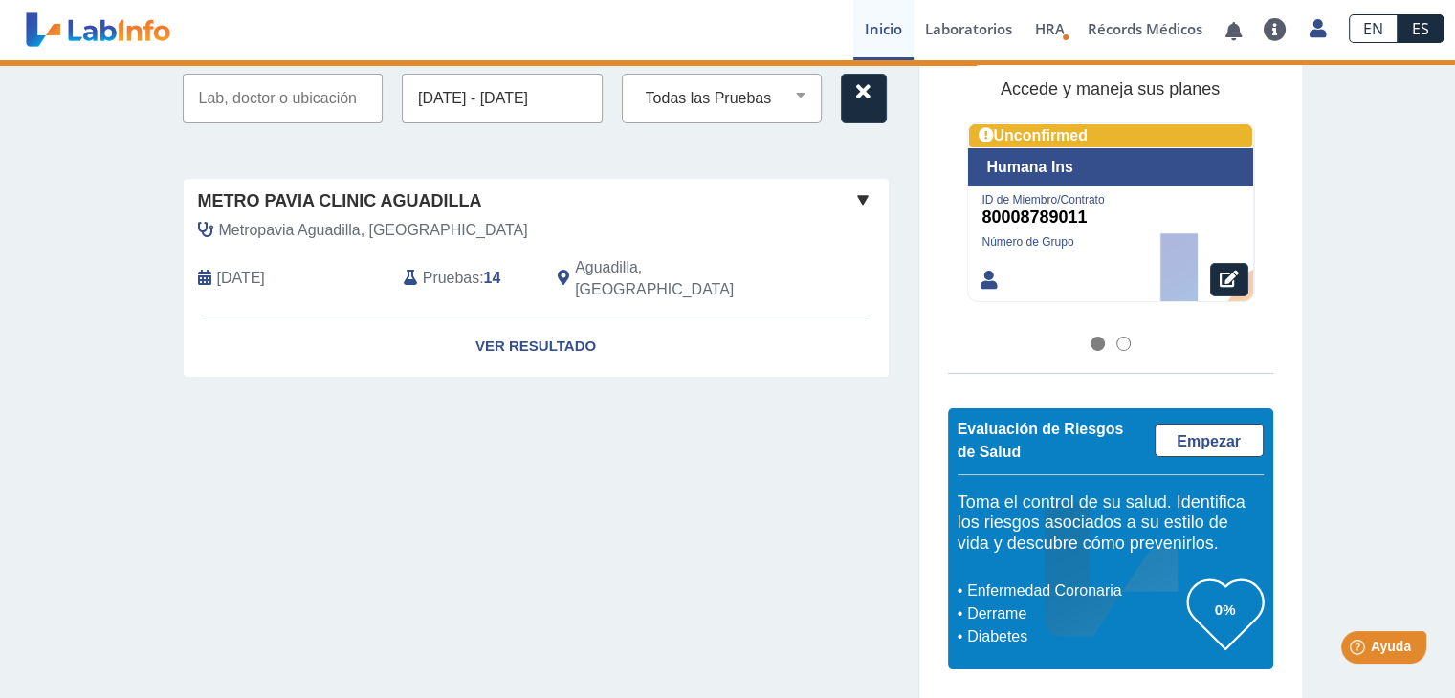
click at [854, 203] on span at bounding box center [863, 199] width 23 height 23
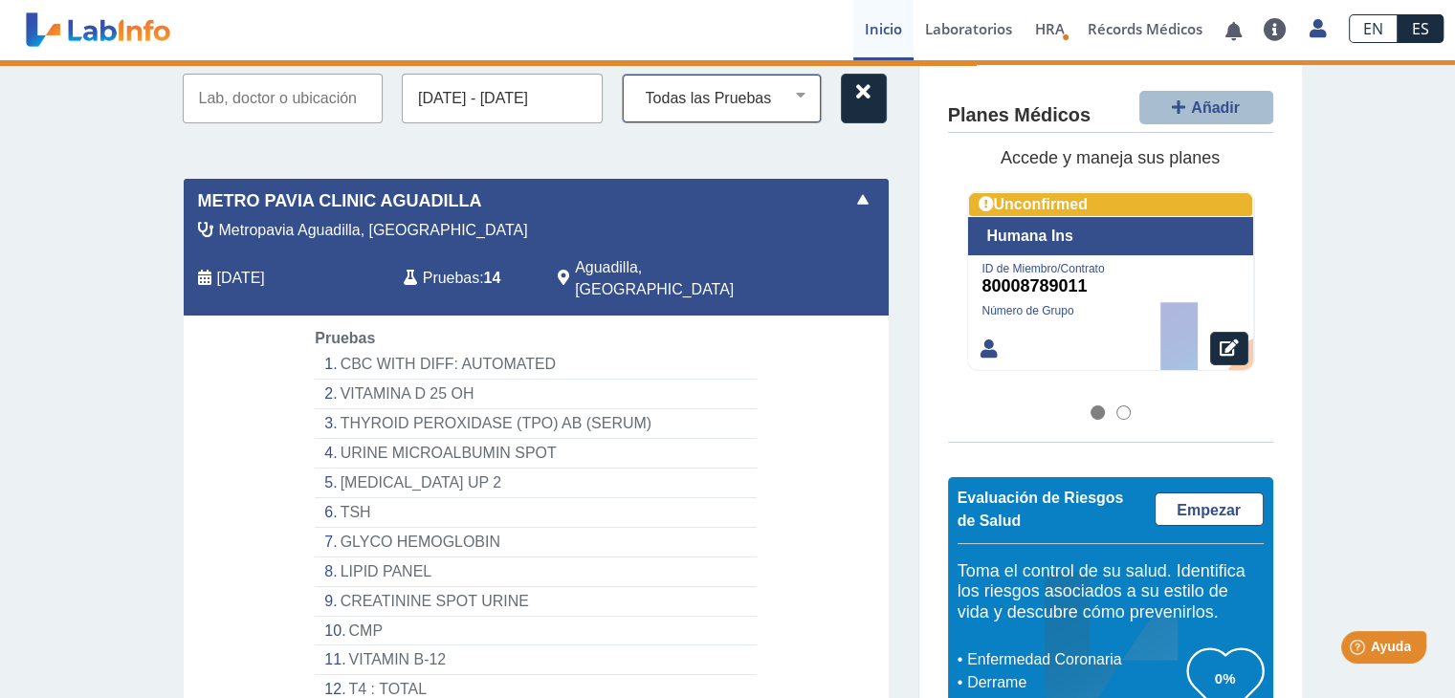
click at [813, 104] on select "Todas las Pruebas (w)-cbc [MEDICAL_DATA] (serum) anti - [MEDICAL_DATA] ab (seru…" at bounding box center [730, 98] width 184 height 25
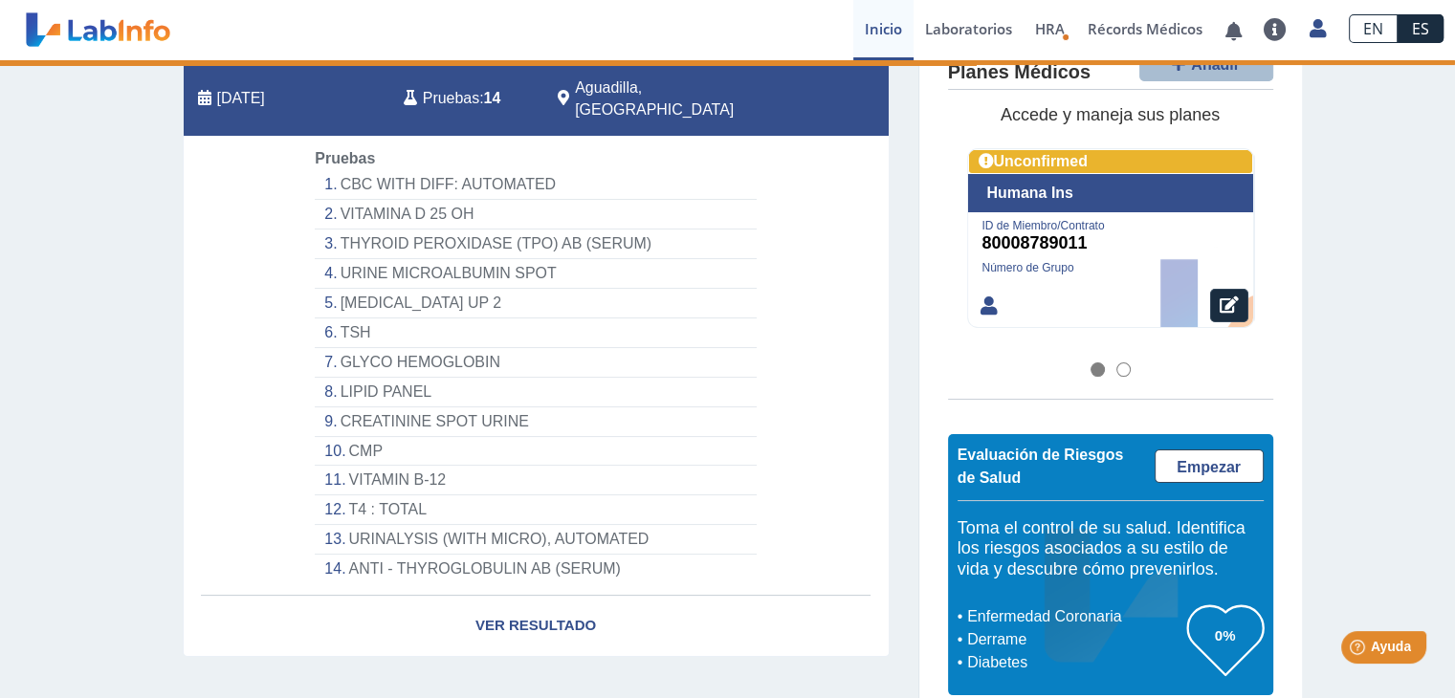
drag, startPoint x: 1362, startPoint y: 542, endPoint x: 823, endPoint y: 479, distance: 542.3
click at [823, 479] on div "Mis Laboratorios Añadir [DATE] - [DATE] Todas las Pruebas (w)-cbc [MEDICAL_DATA…" at bounding box center [727, 269] width 1455 height 914
click at [551, 607] on link "Ver Resultado" at bounding box center [536, 626] width 705 height 60
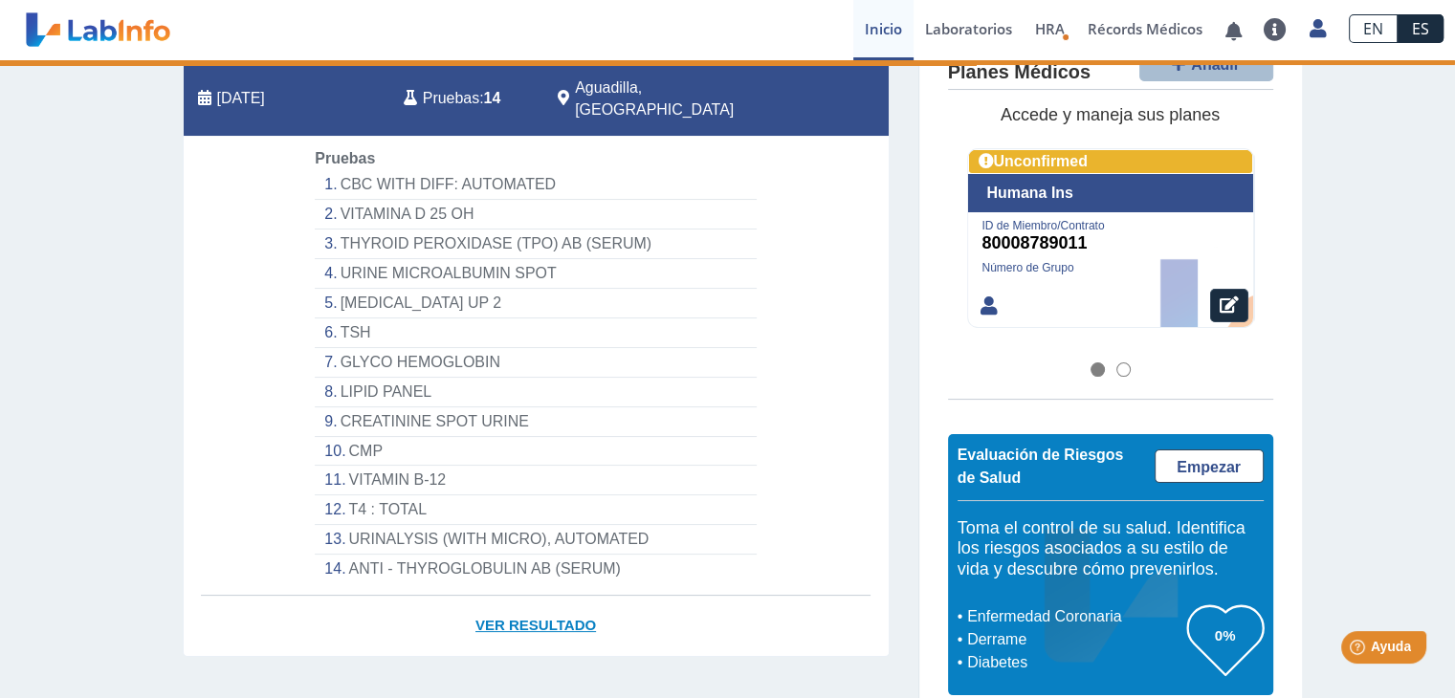
click at [551, 607] on link "Ver Resultado" at bounding box center [536, 626] width 705 height 60
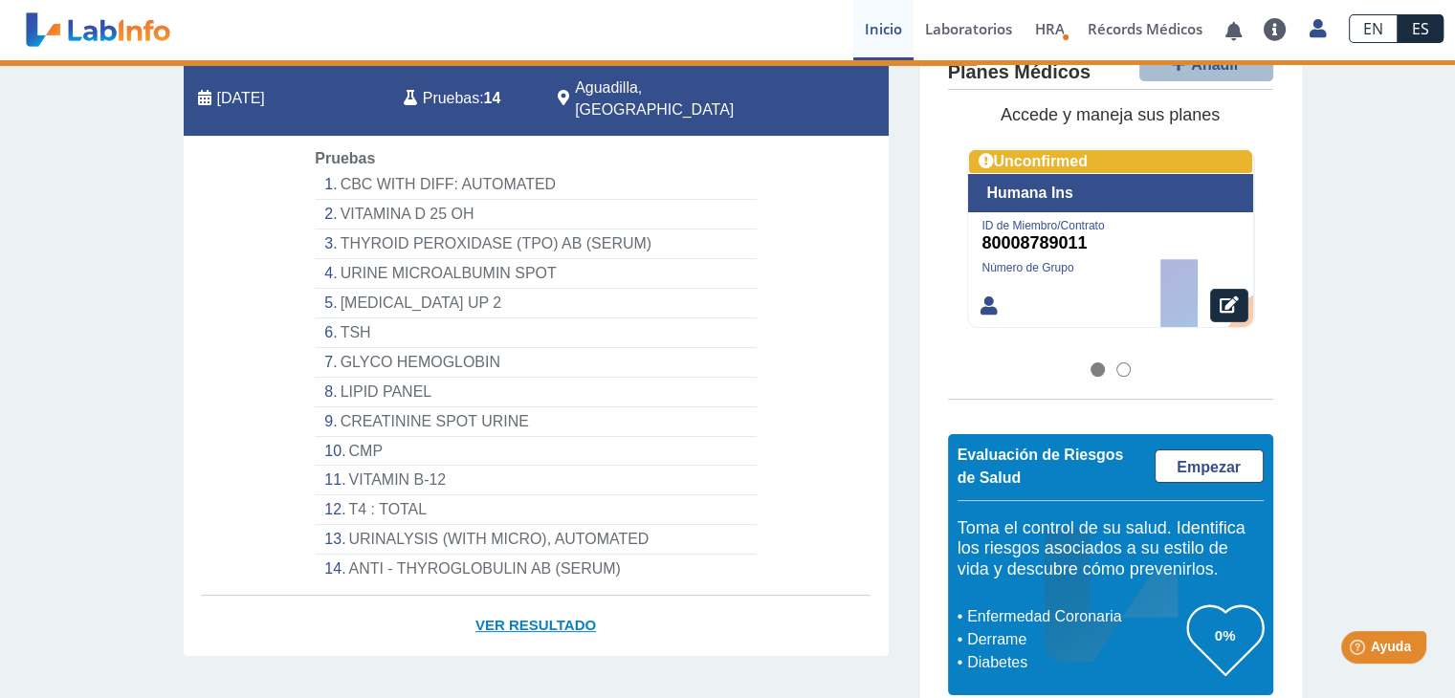
click at [551, 607] on link "Ver Resultado" at bounding box center [536, 626] width 705 height 60
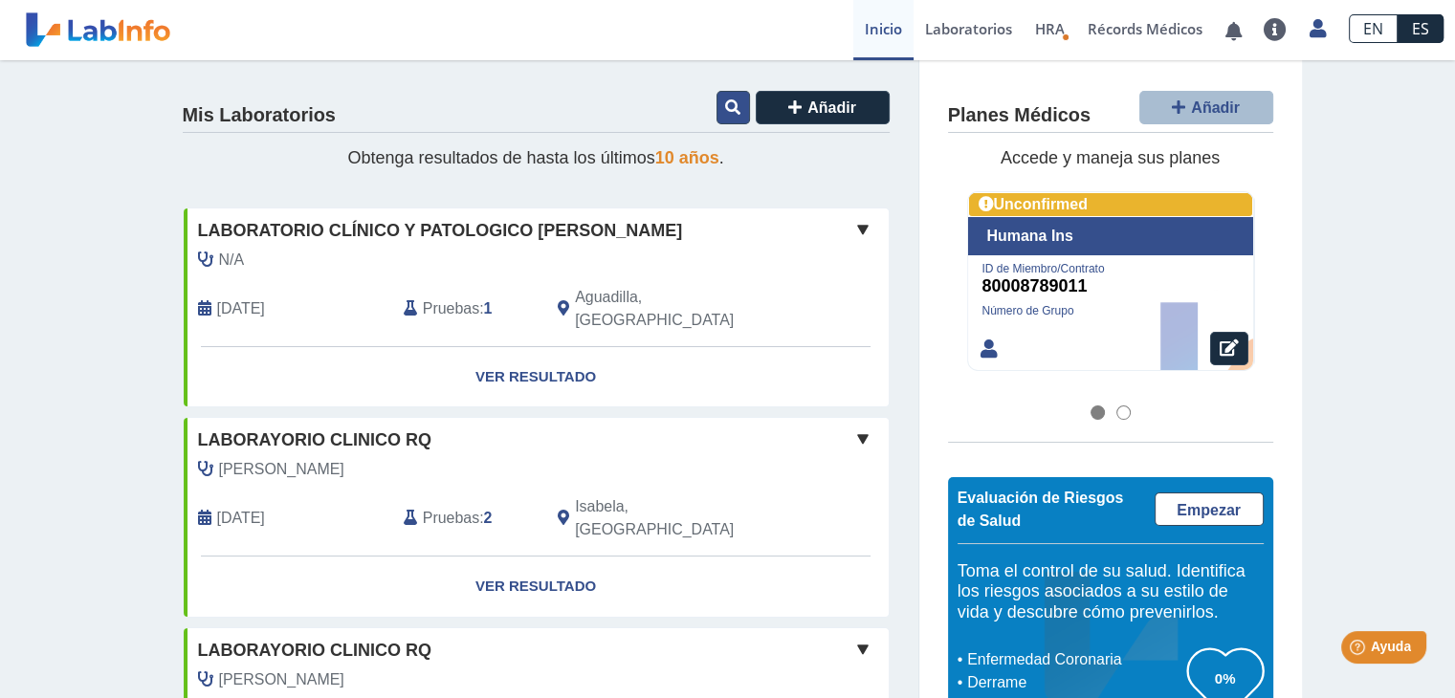
click at [726, 100] on icon at bounding box center [732, 107] width 15 height 15
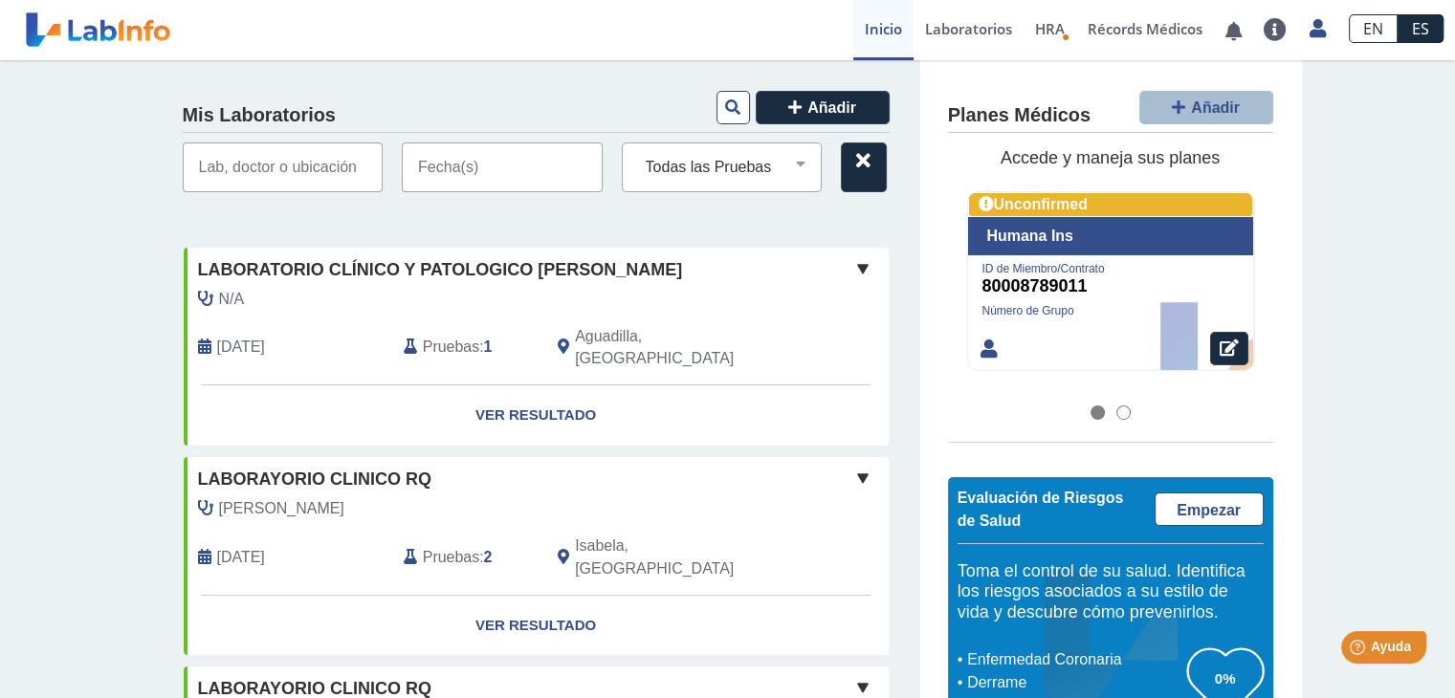
click at [458, 166] on input "text" at bounding box center [502, 168] width 201 height 50
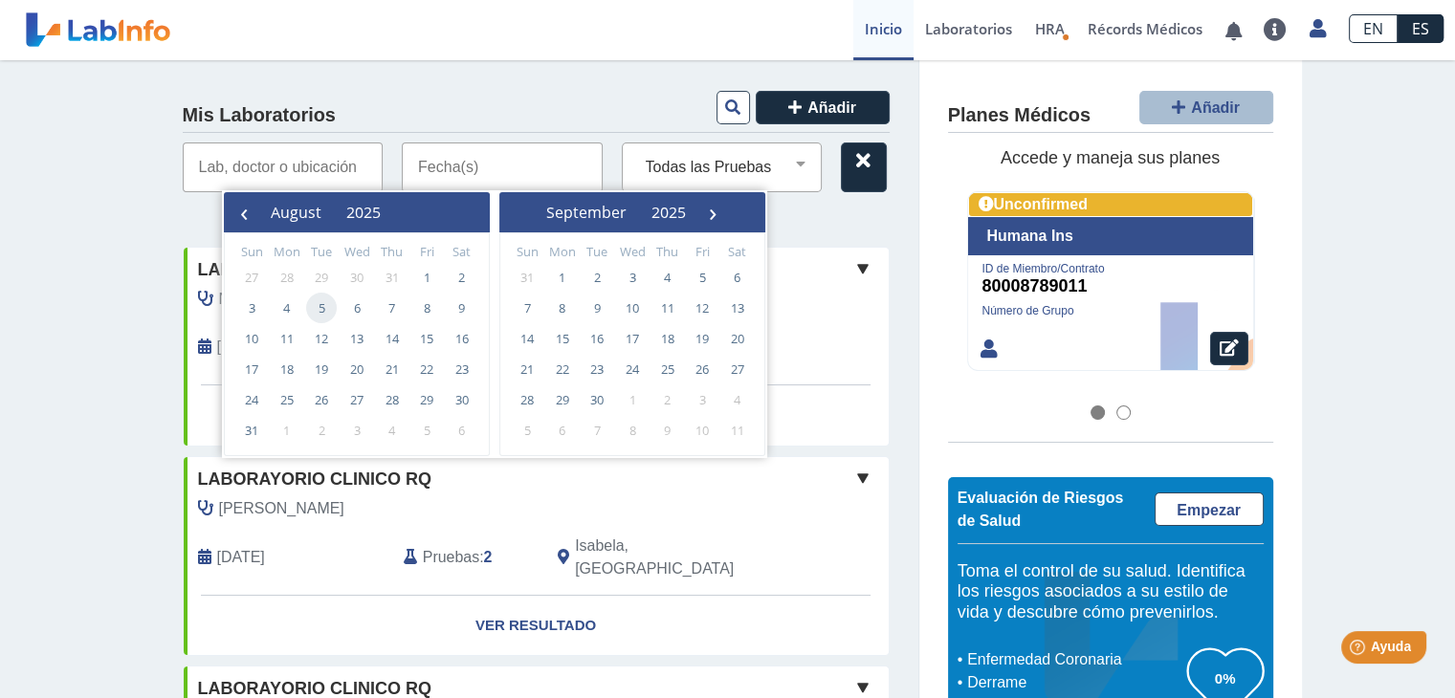
click at [321, 303] on span "5" at bounding box center [321, 308] width 31 height 31
type input "[DATE] - [DATE]"
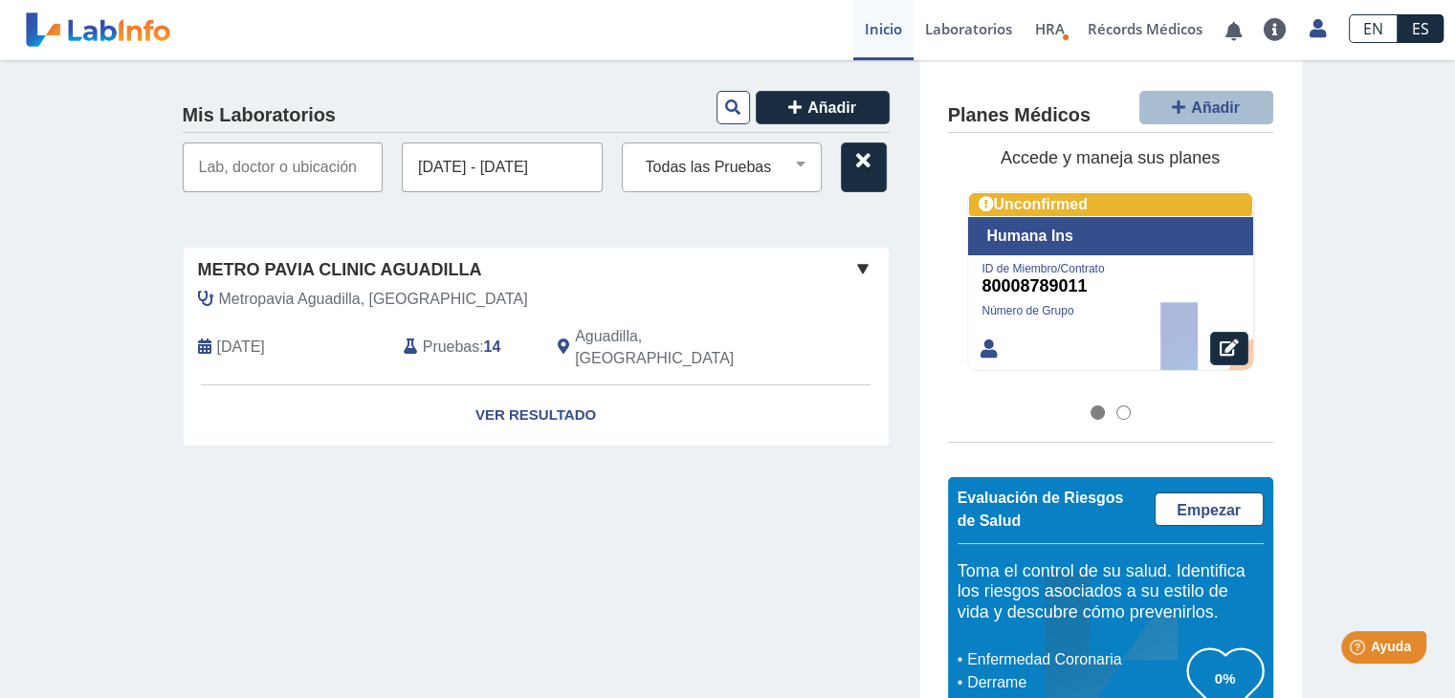
click at [321, 303] on span "Metropavia Aguadilla, [GEOGRAPHIC_DATA]" at bounding box center [373, 299] width 309 height 23
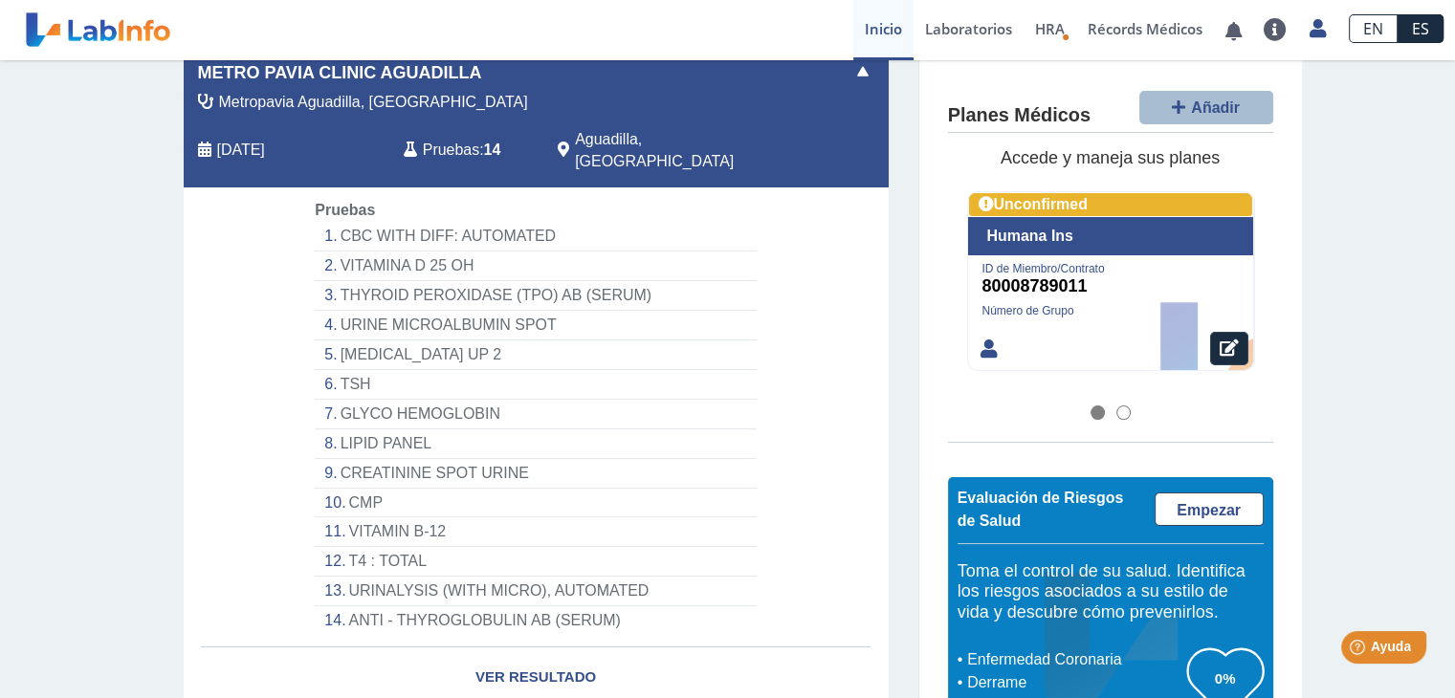
scroll to position [249, 0]
